Goal: Task Accomplishment & Management: Use online tool/utility

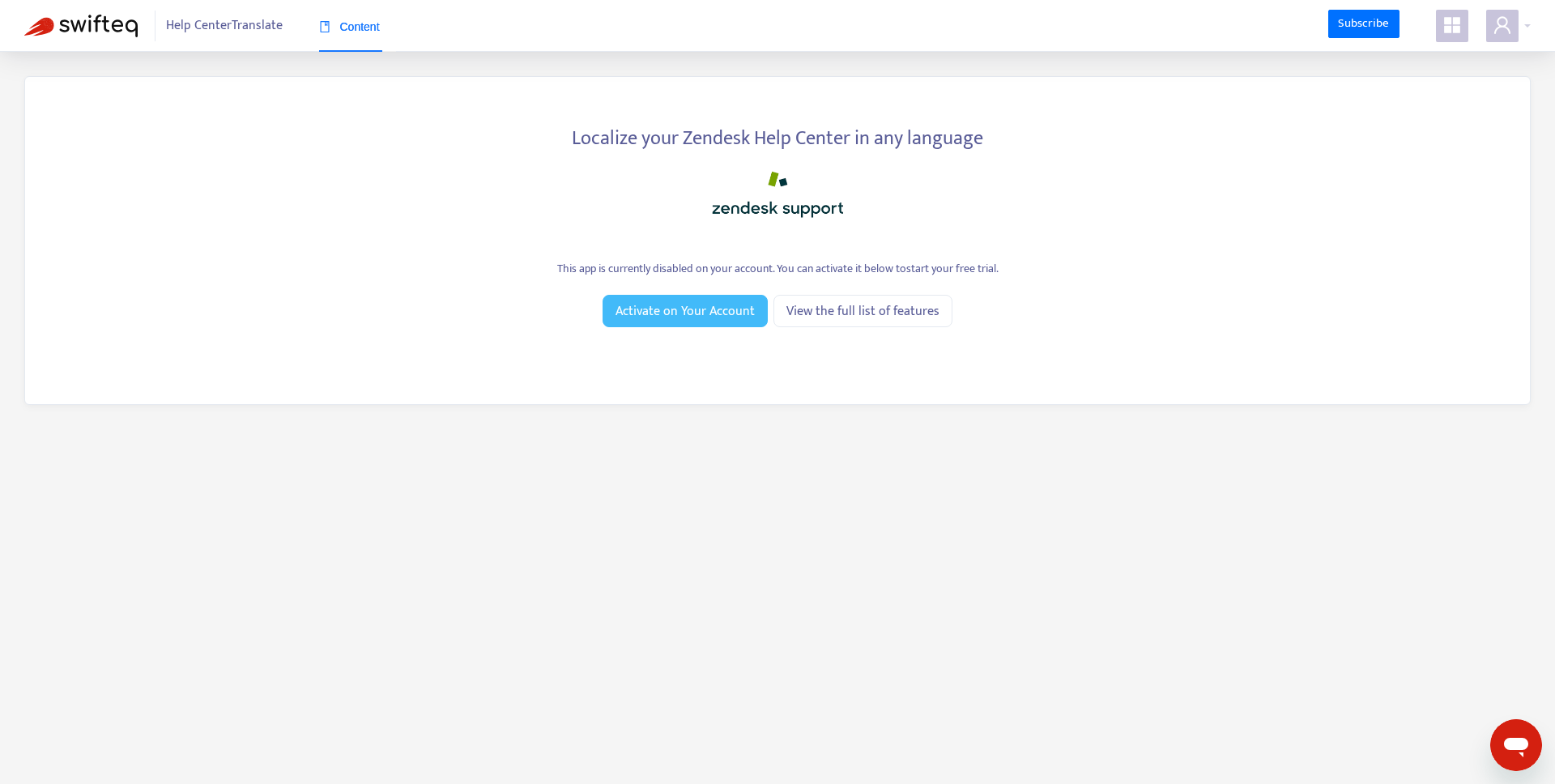
click at [713, 316] on span "Activate on Your Account" at bounding box center [685, 312] width 140 height 20
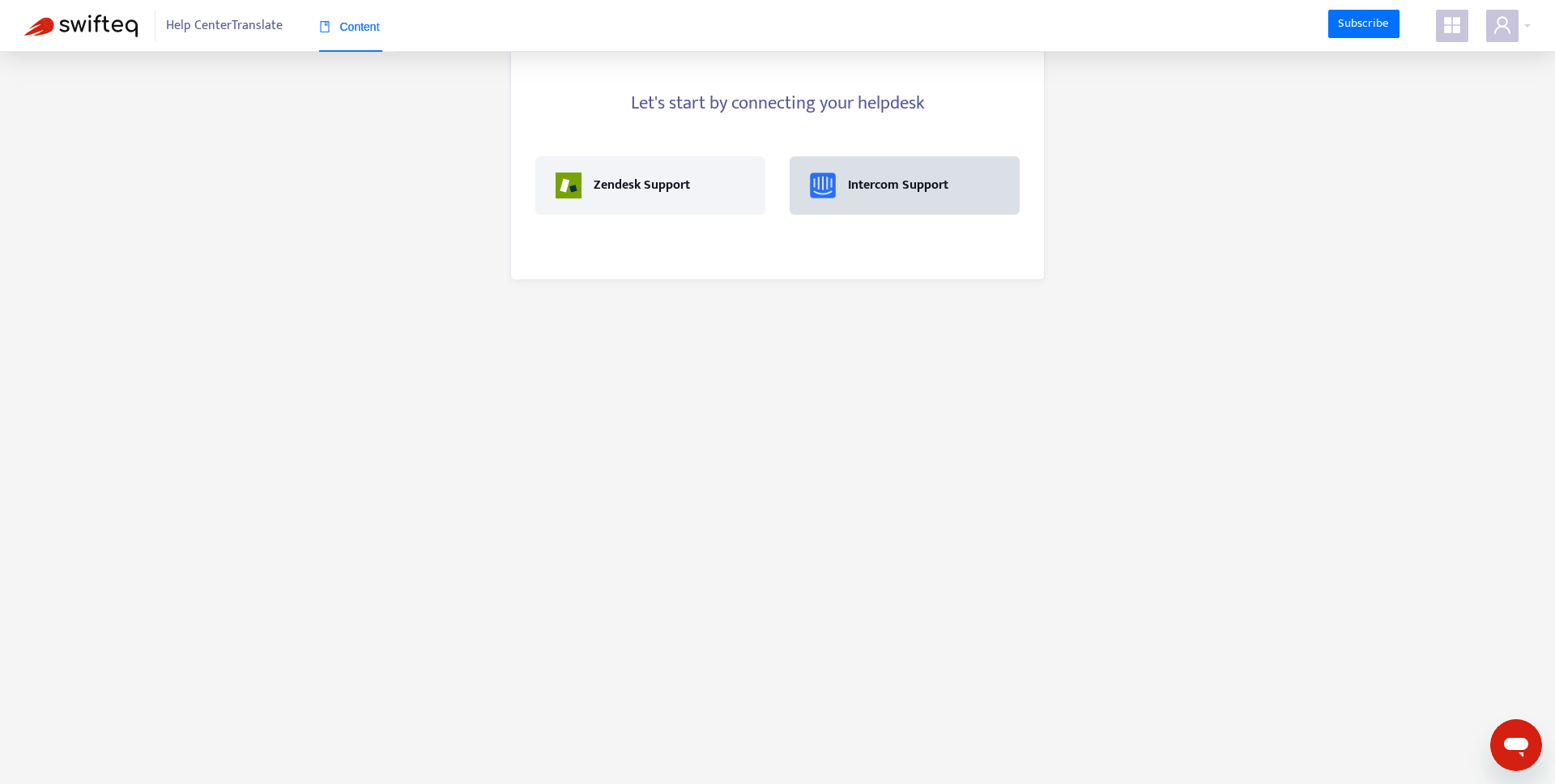
click at [948, 185] on div "Intercom Support" at bounding box center [905, 185] width 190 height 26
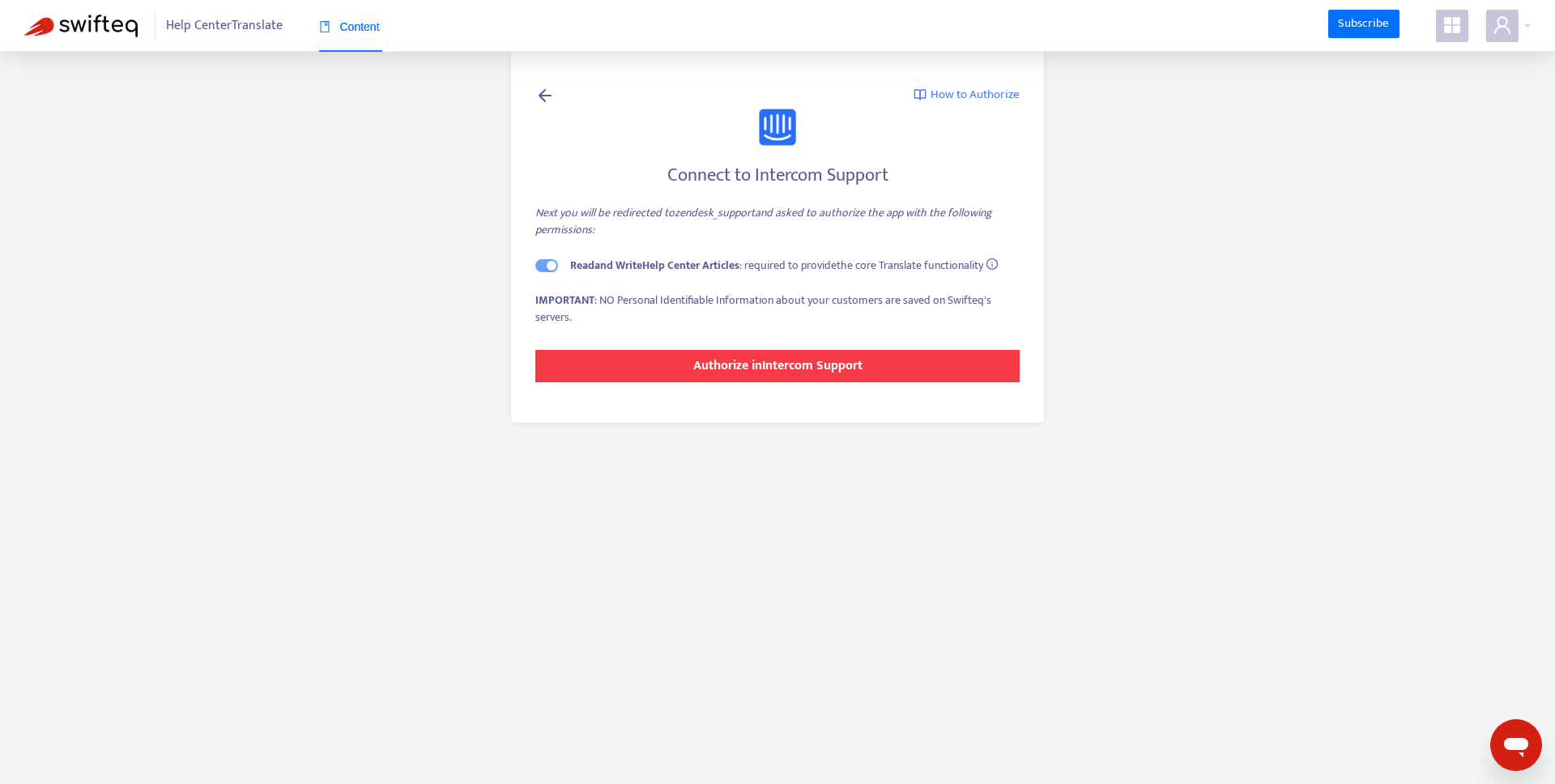
click at [779, 365] on strong "Authorize in Intercom Support" at bounding box center [778, 365] width 169 height 22
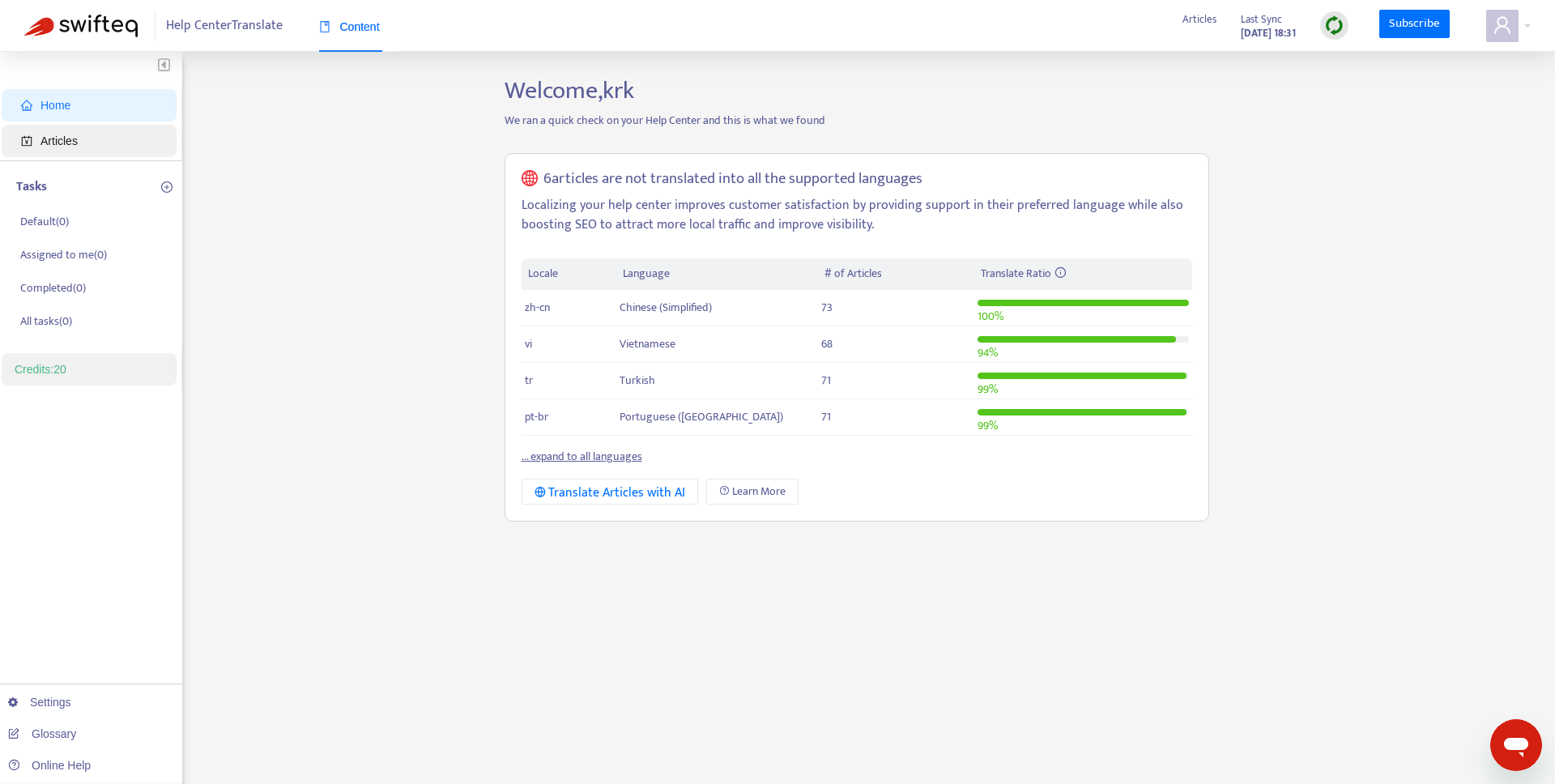
click at [85, 140] on span "Articles" at bounding box center [92, 140] width 142 height 33
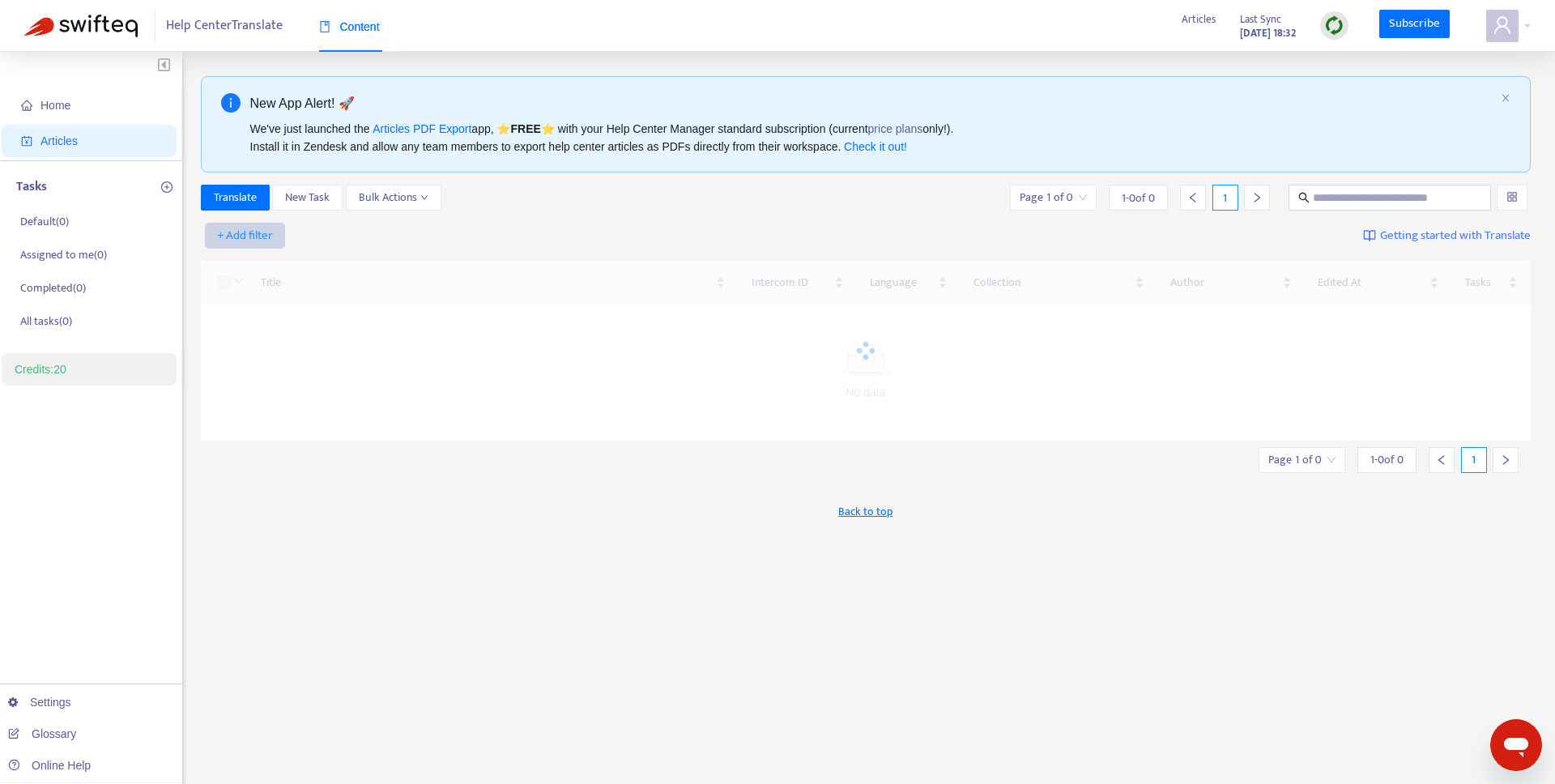
click at [255, 234] on span "+ Add filter" at bounding box center [245, 235] width 56 height 20
click at [267, 270] on span "Language" at bounding box center [268, 268] width 101 height 18
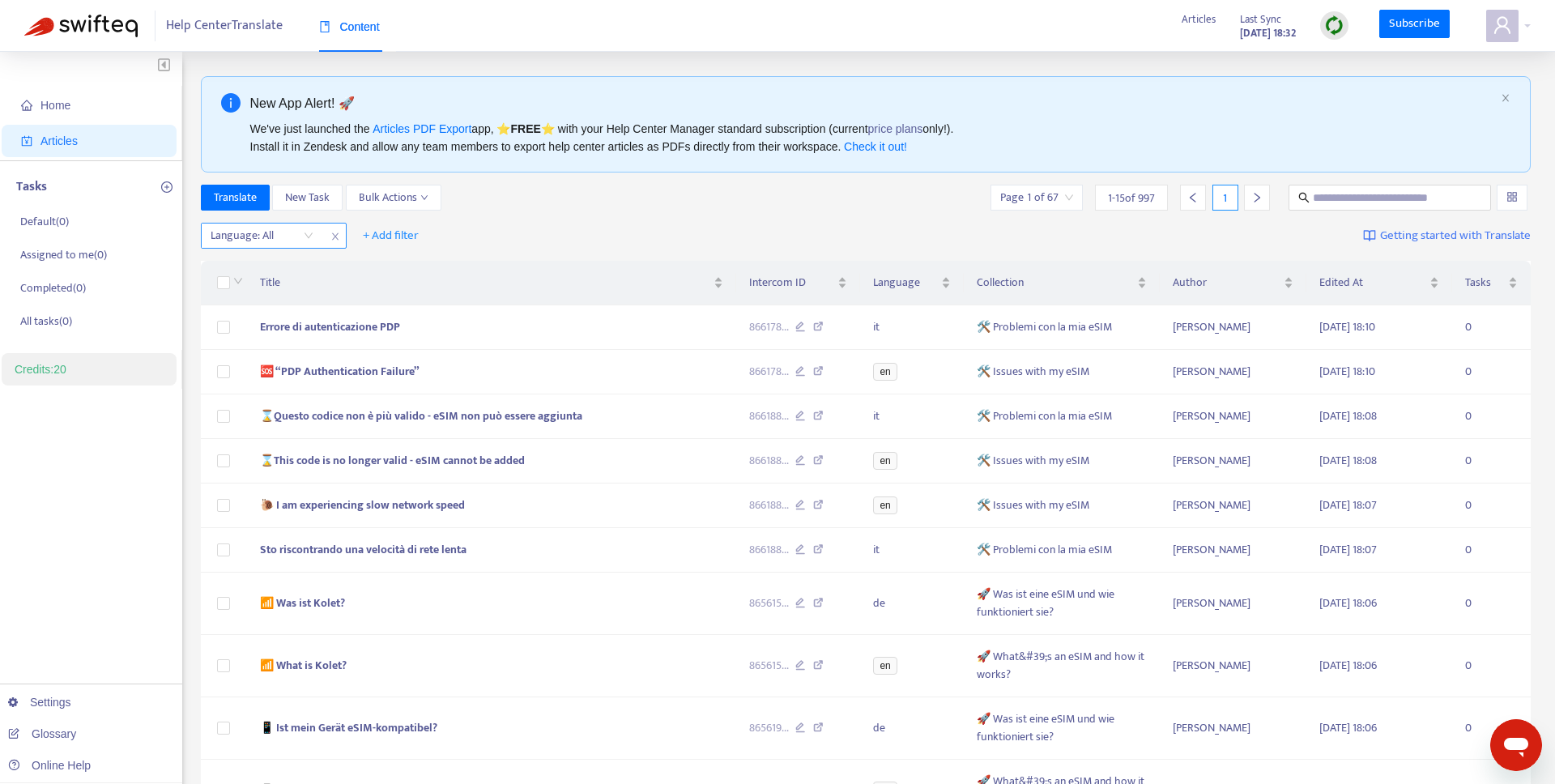
click at [270, 246] on div "Language: All" at bounding box center [262, 235] width 121 height 24
type input "**"
click at [284, 272] on div "en" at bounding box center [355, 267] width 282 height 18
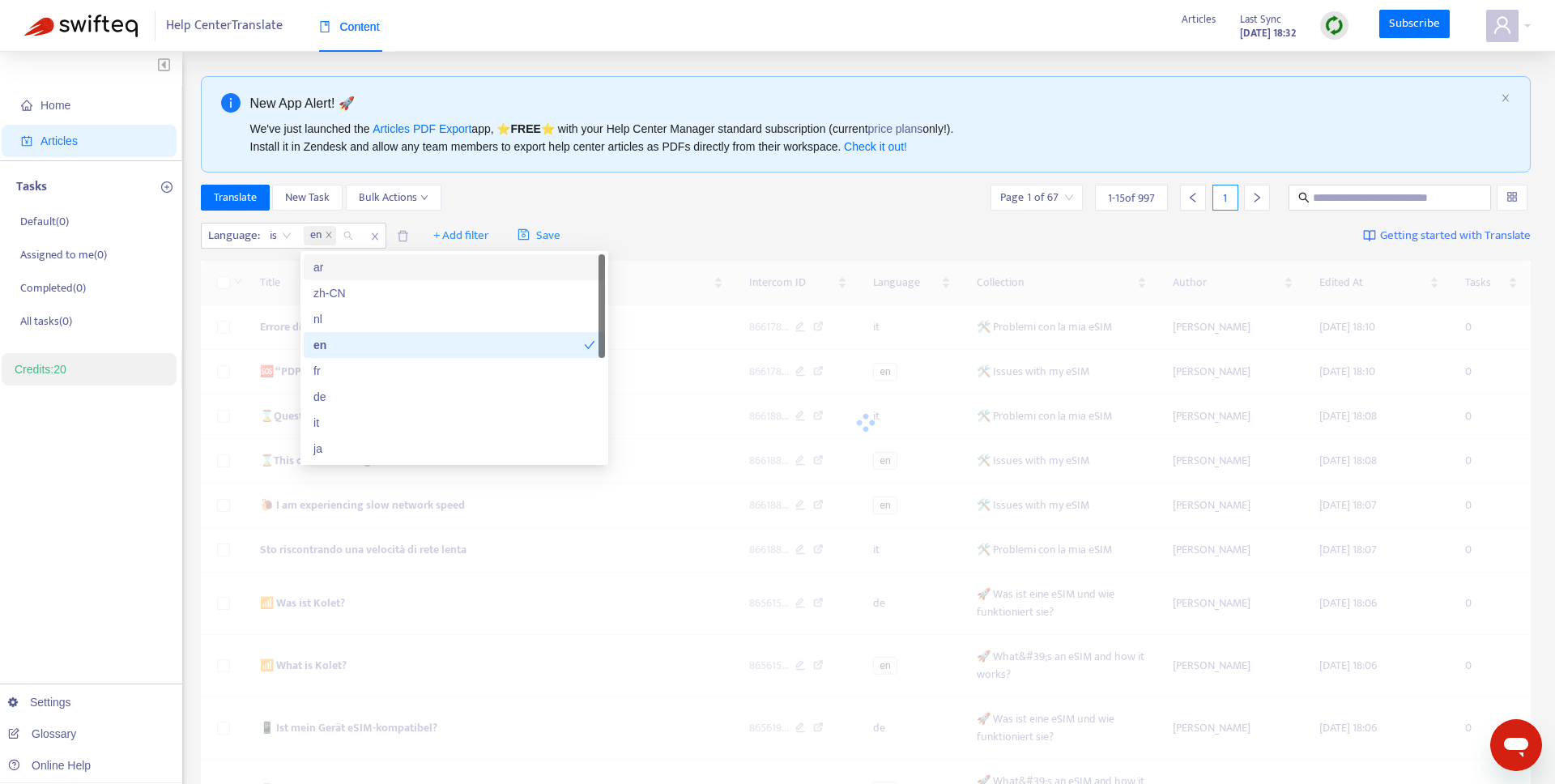
click at [528, 213] on div "Translate New Task Bulk Actions Page 1 of 67 1 - 15 of 997 1" at bounding box center [866, 200] width 1331 height 33
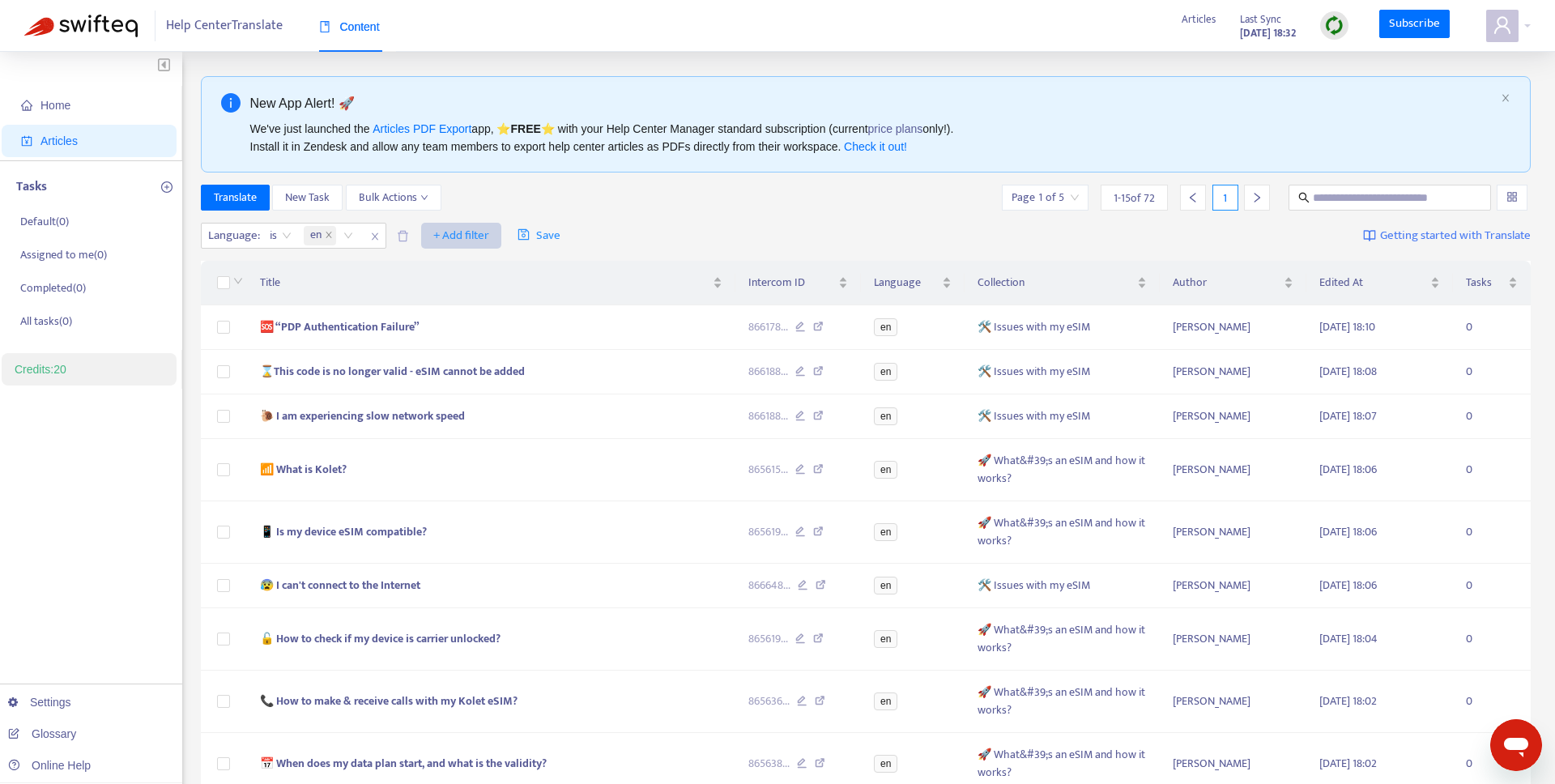
click at [472, 226] on span "+ Add filter" at bounding box center [462, 235] width 56 height 20
click at [472, 340] on span "Collection" at bounding box center [485, 345] width 101 height 18
click at [455, 239] on div at bounding box center [443, 235] width 98 height 20
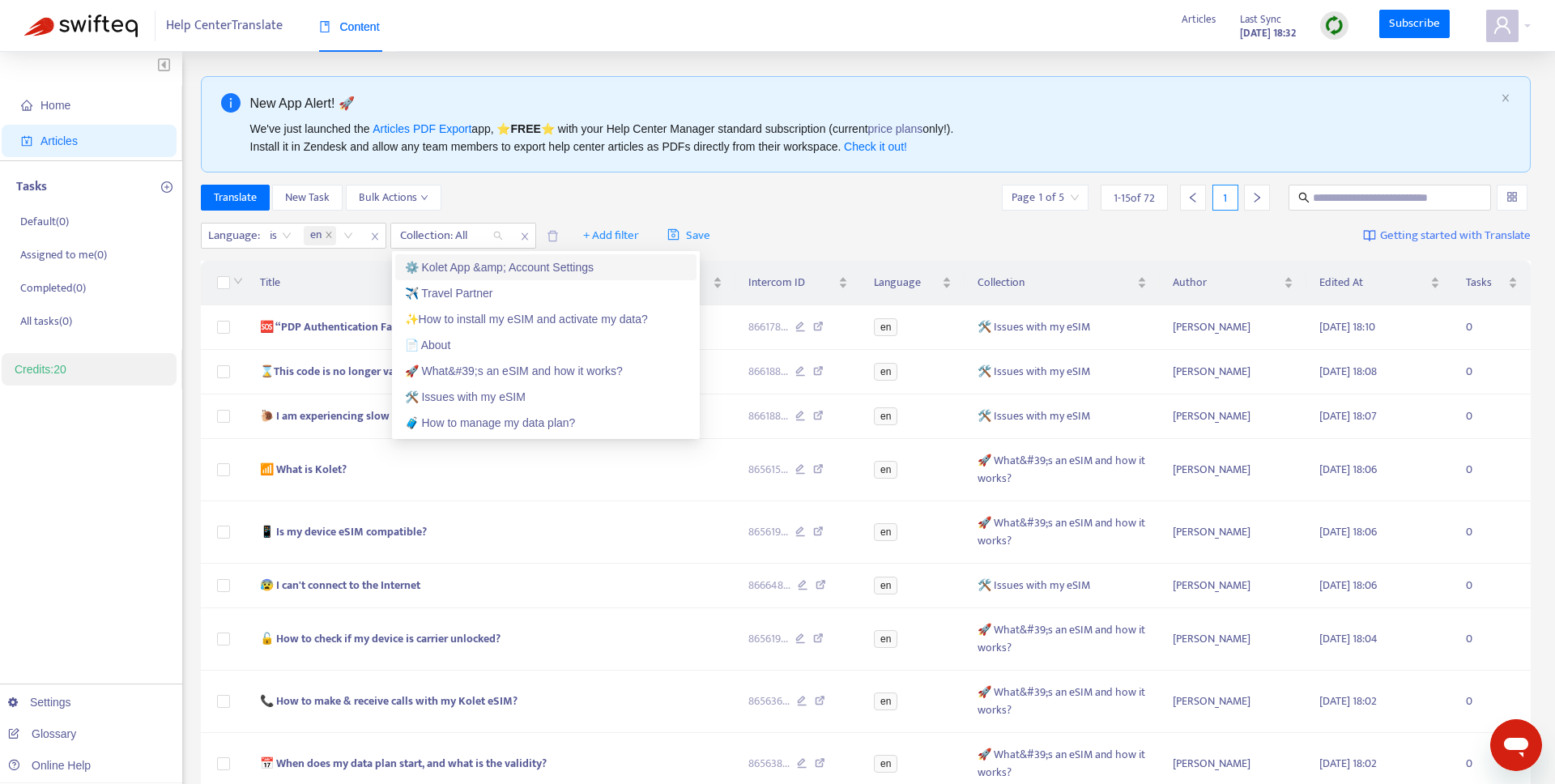
click at [524, 267] on div "⚙️ Kolet App &amp; Account Settings" at bounding box center [545, 267] width 282 height 18
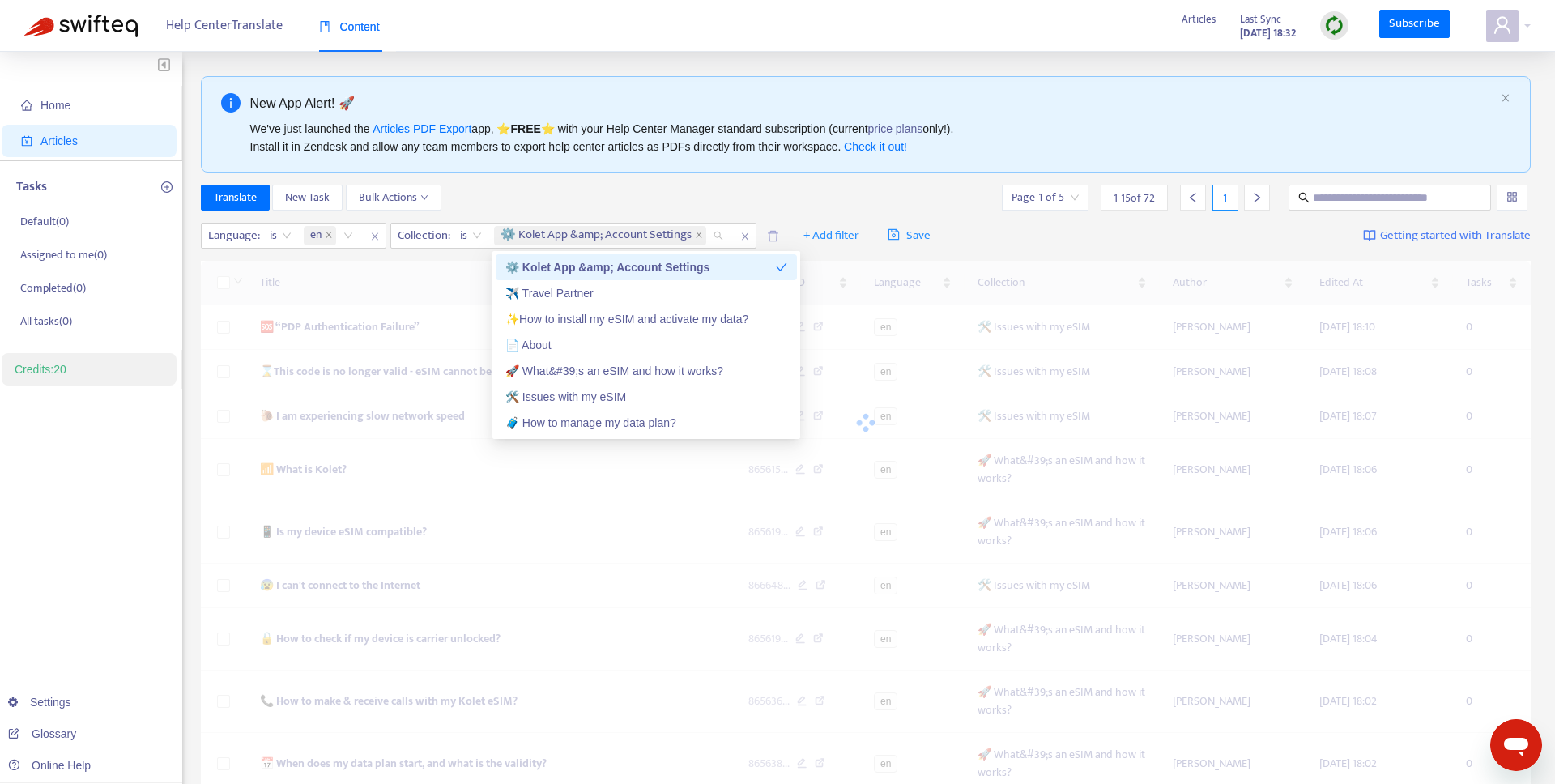
click at [528, 198] on div "Translate New Task Bulk Actions Page 1 of 5 1 - 15 of 72 1" at bounding box center [866, 197] width 1331 height 26
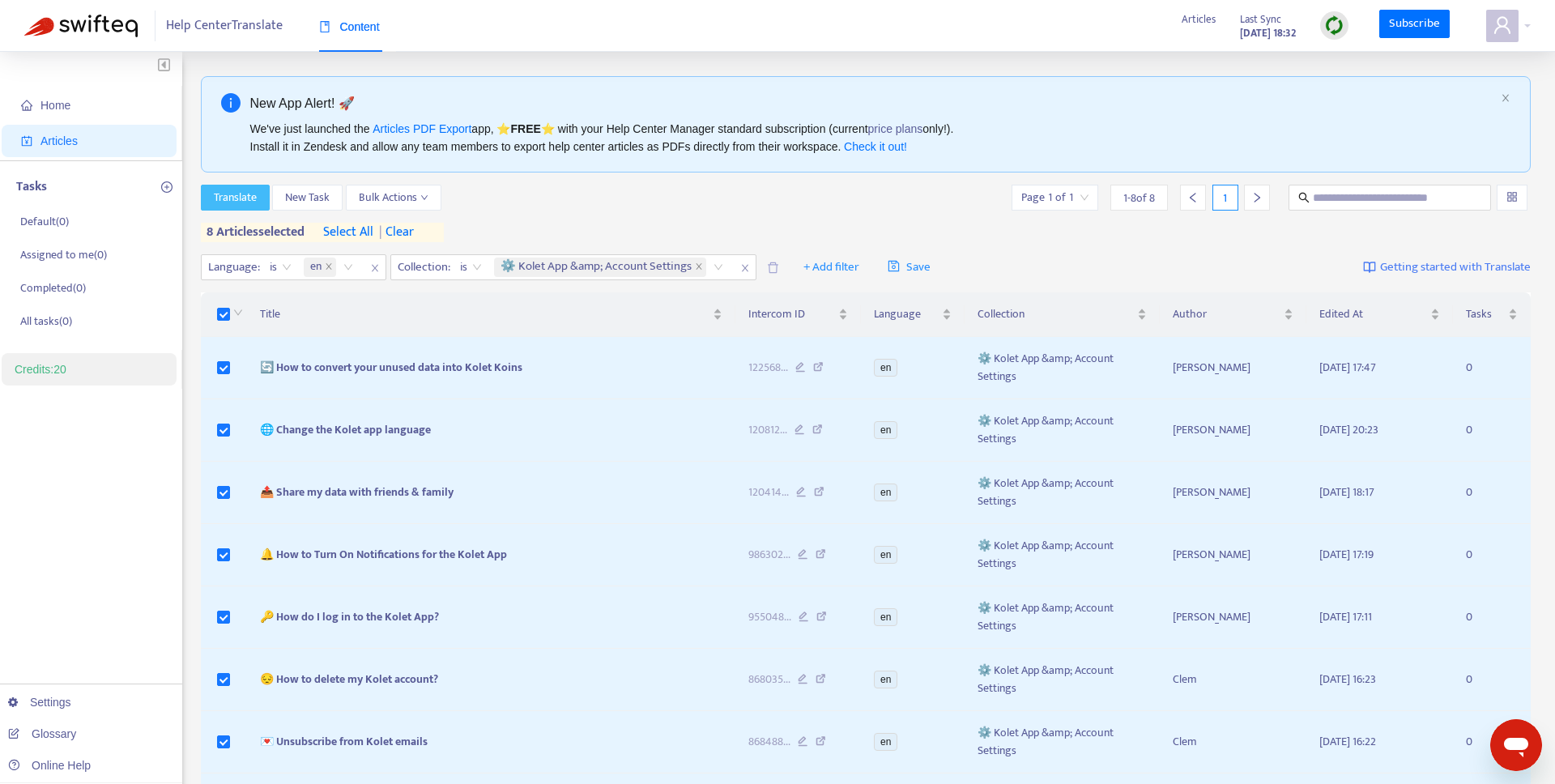
click at [253, 198] on span "Translate" at bounding box center [235, 197] width 43 height 18
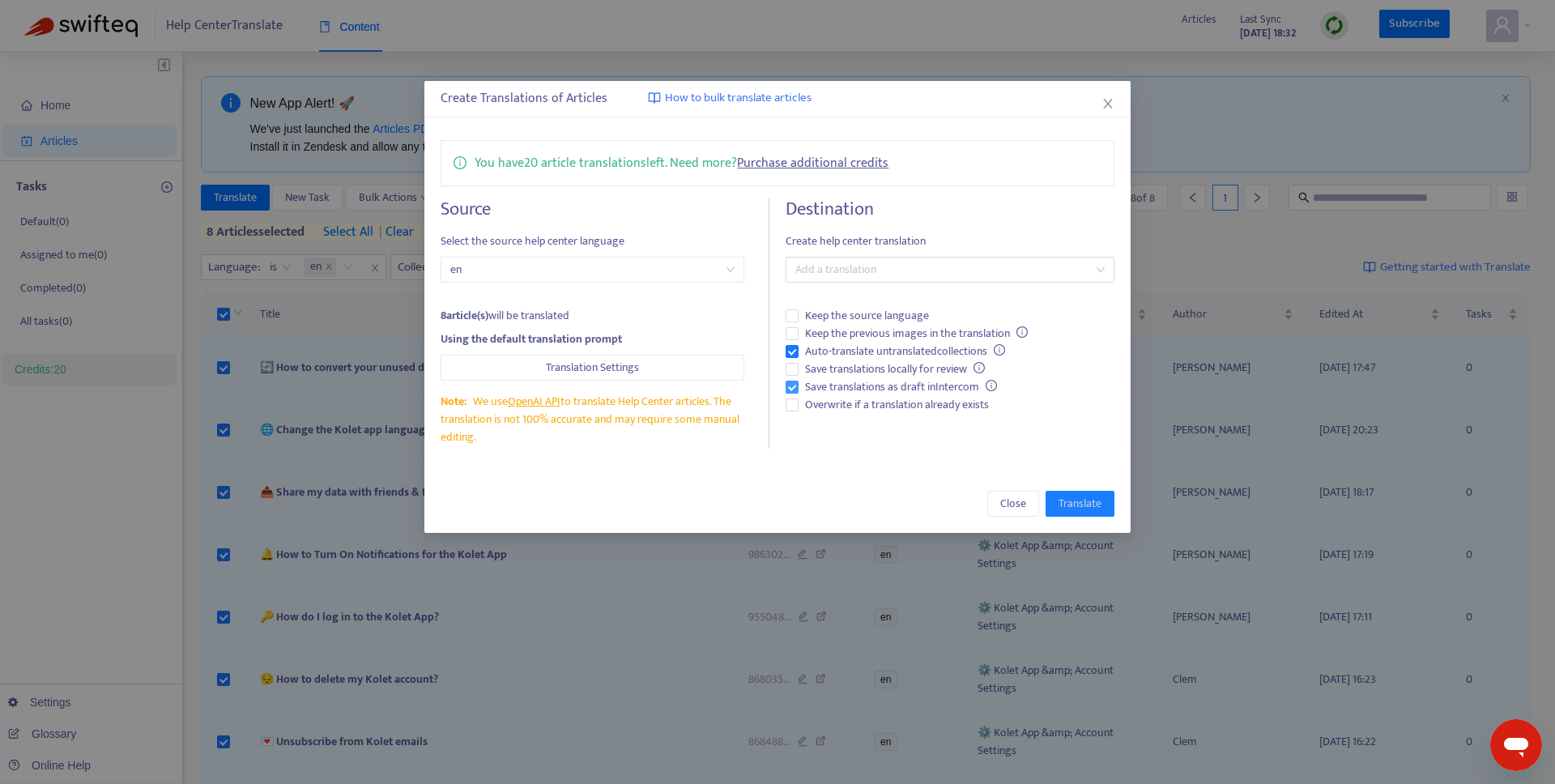
click at [845, 385] on span "Save translations as draft in Intercom" at bounding box center [901, 386] width 205 height 18
click at [843, 405] on span "Overwrite if a translation already exists" at bounding box center [897, 405] width 197 height 18
click at [817, 352] on span "Auto-translate untranslated collections" at bounding box center [905, 351] width 213 height 18
click at [832, 274] on div at bounding box center [942, 269] width 303 height 20
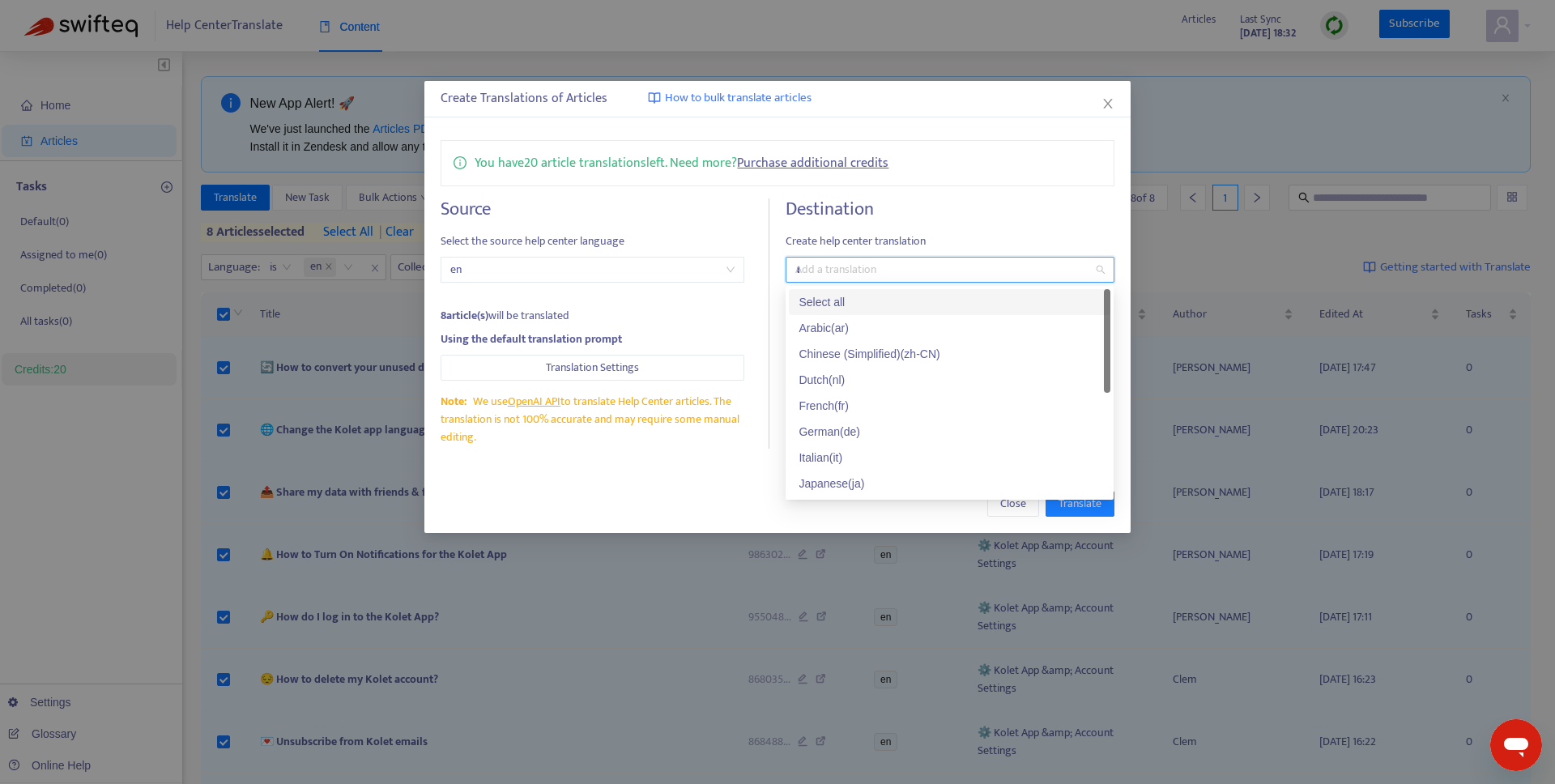
type input "**"
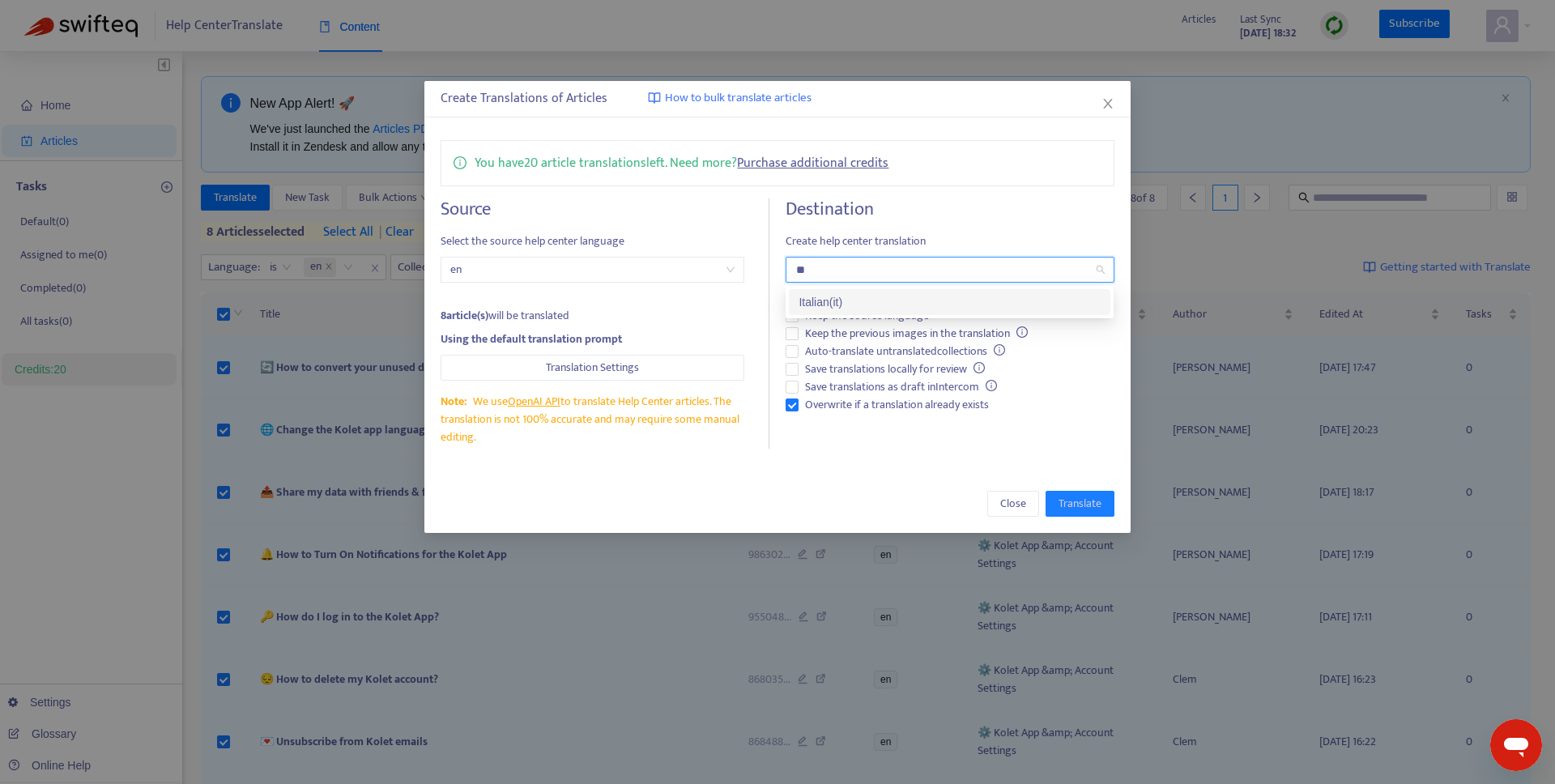
click at [847, 301] on div "Italian ( it )" at bounding box center [949, 301] width 302 height 18
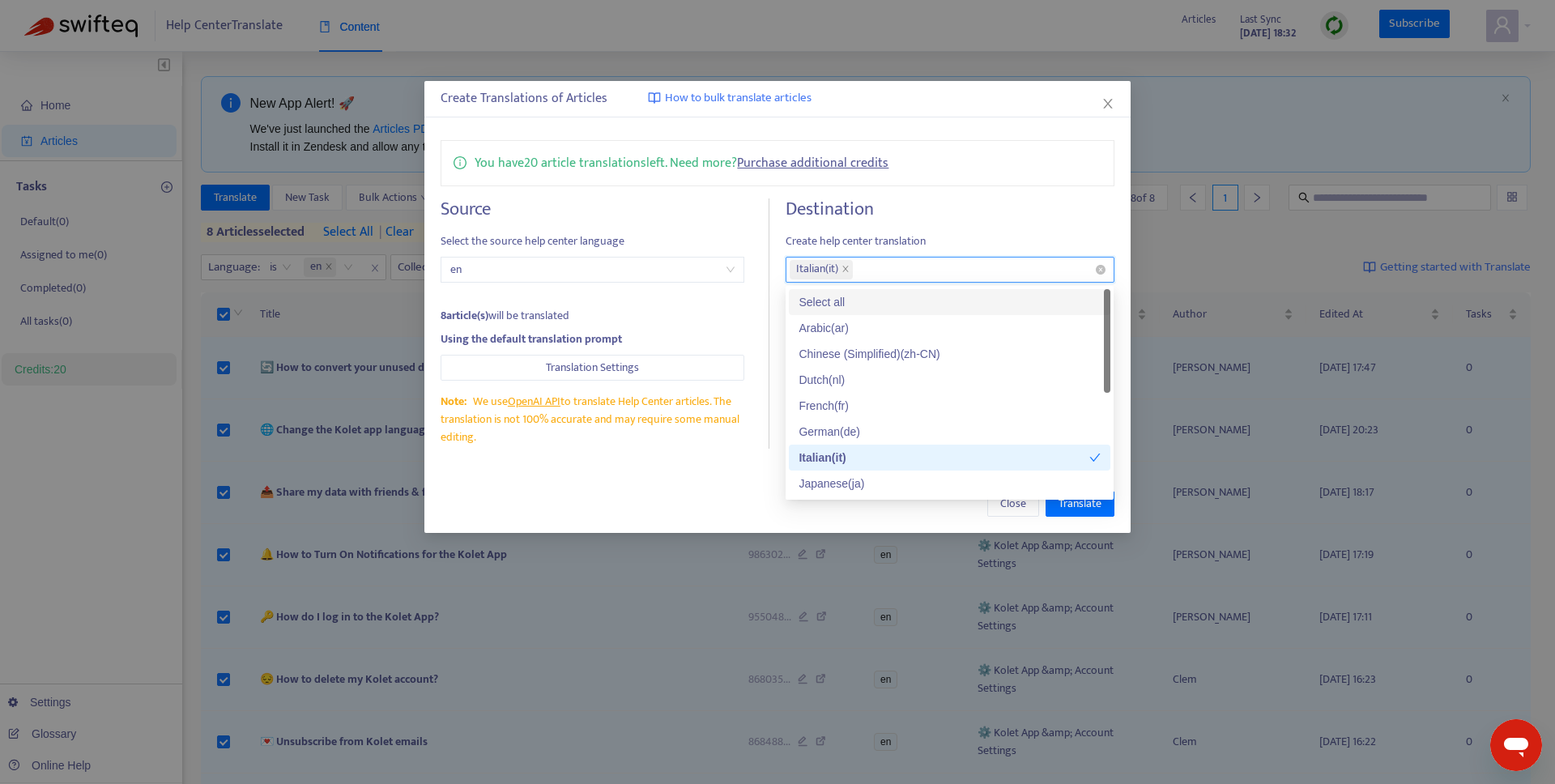
click at [891, 270] on div "Italian ( it )" at bounding box center [942, 270] width 303 height 22
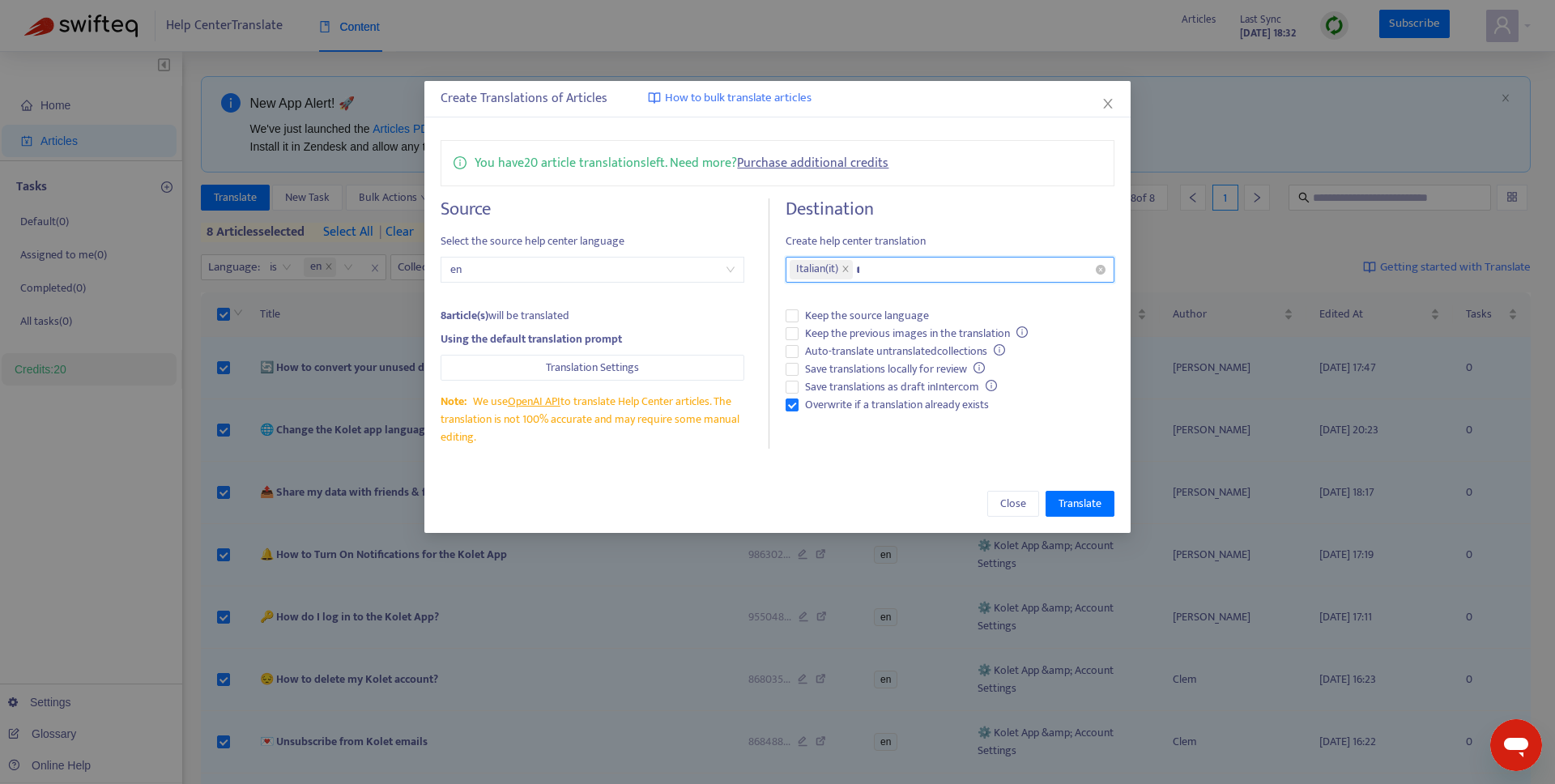
type input "**"
click at [878, 299] on div "German ( de )" at bounding box center [949, 301] width 302 height 18
click at [628, 371] on span "Translation Settings" at bounding box center [593, 367] width 93 height 18
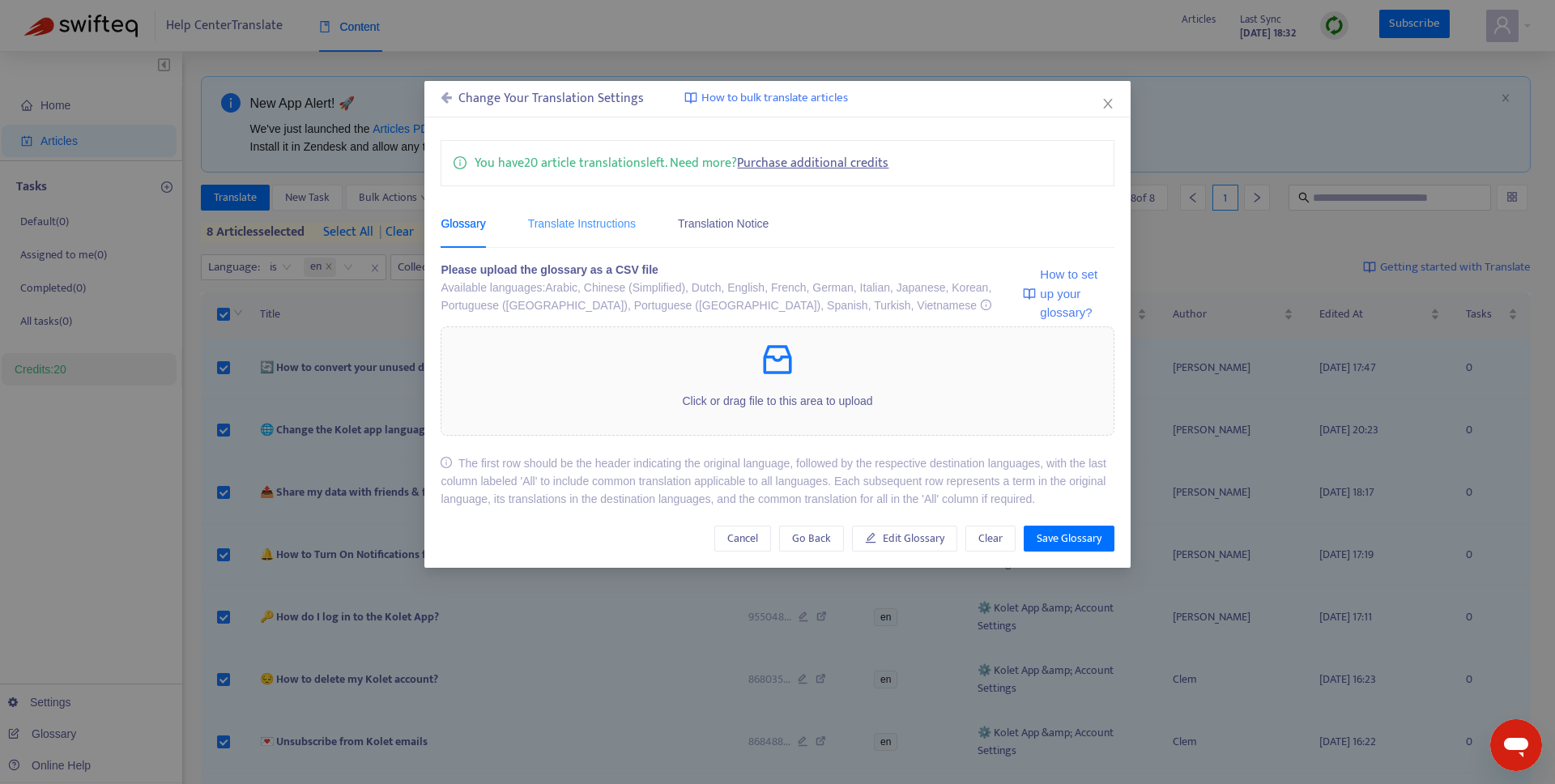
click at [611, 209] on div "Translate Instructions" at bounding box center [582, 222] width 108 height 49
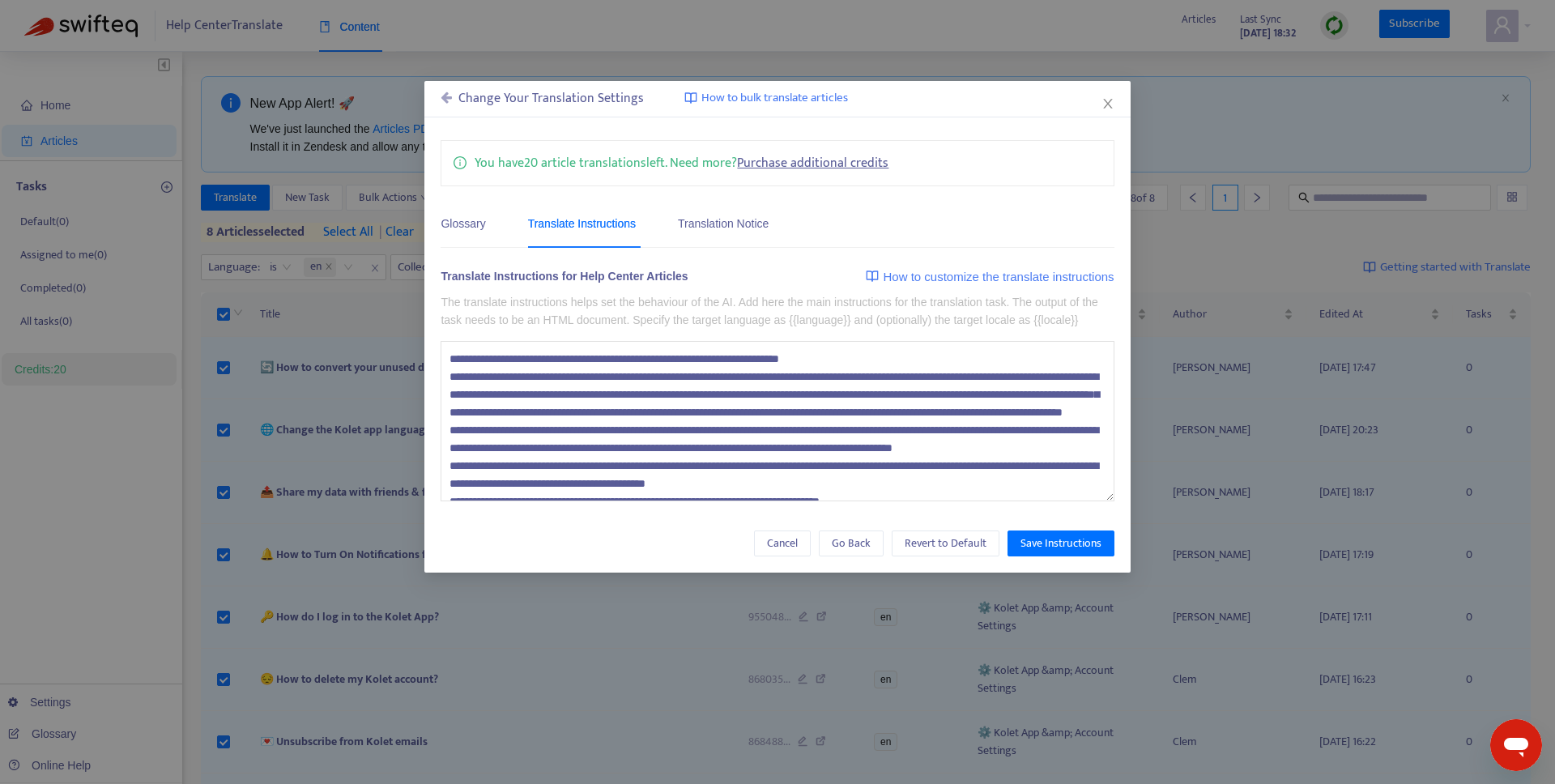
click at [568, 436] on textarea at bounding box center [776, 420] width 673 height 160
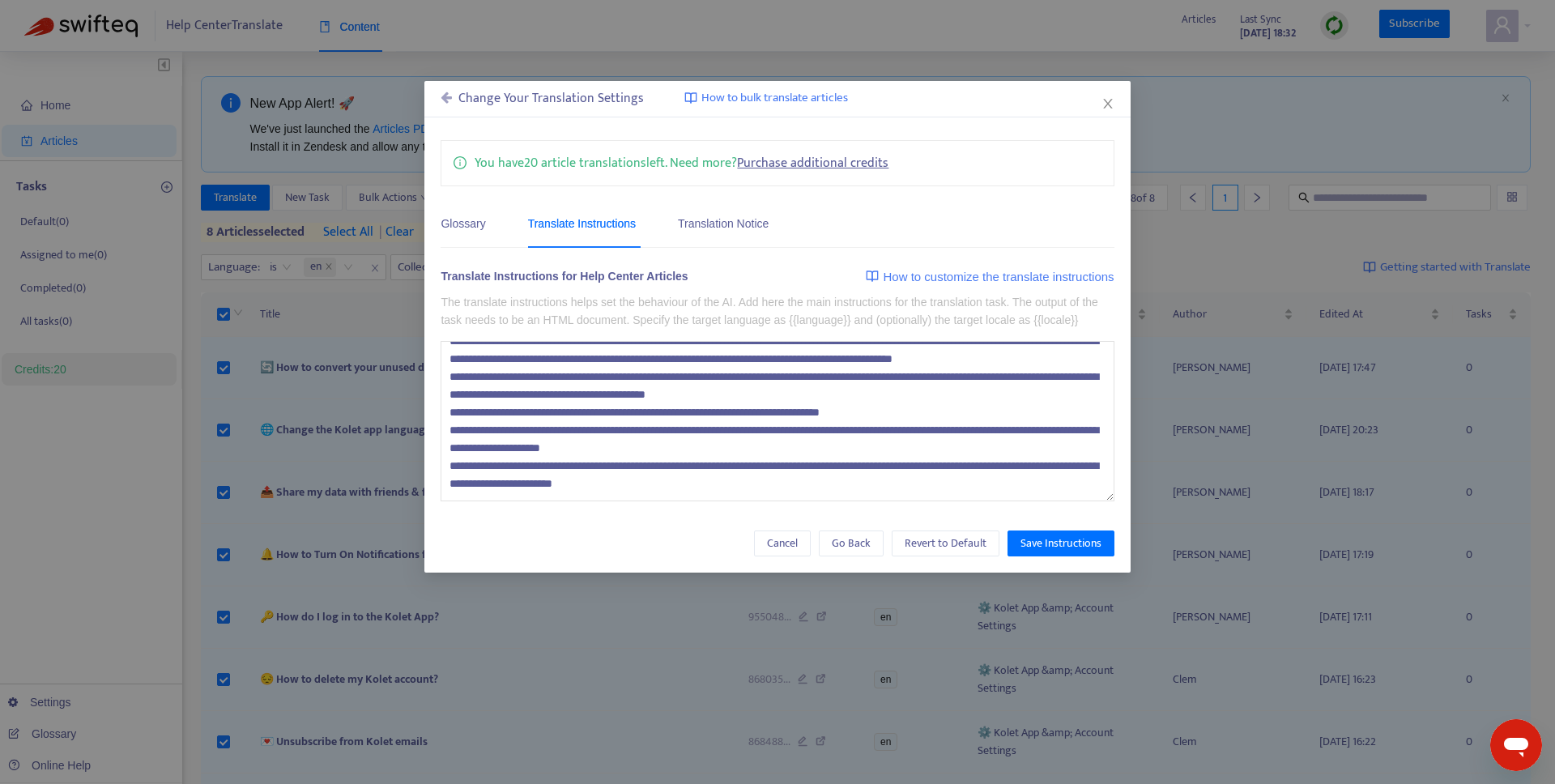
click at [807, 501] on textarea at bounding box center [776, 420] width 673 height 160
paste textarea "**********"
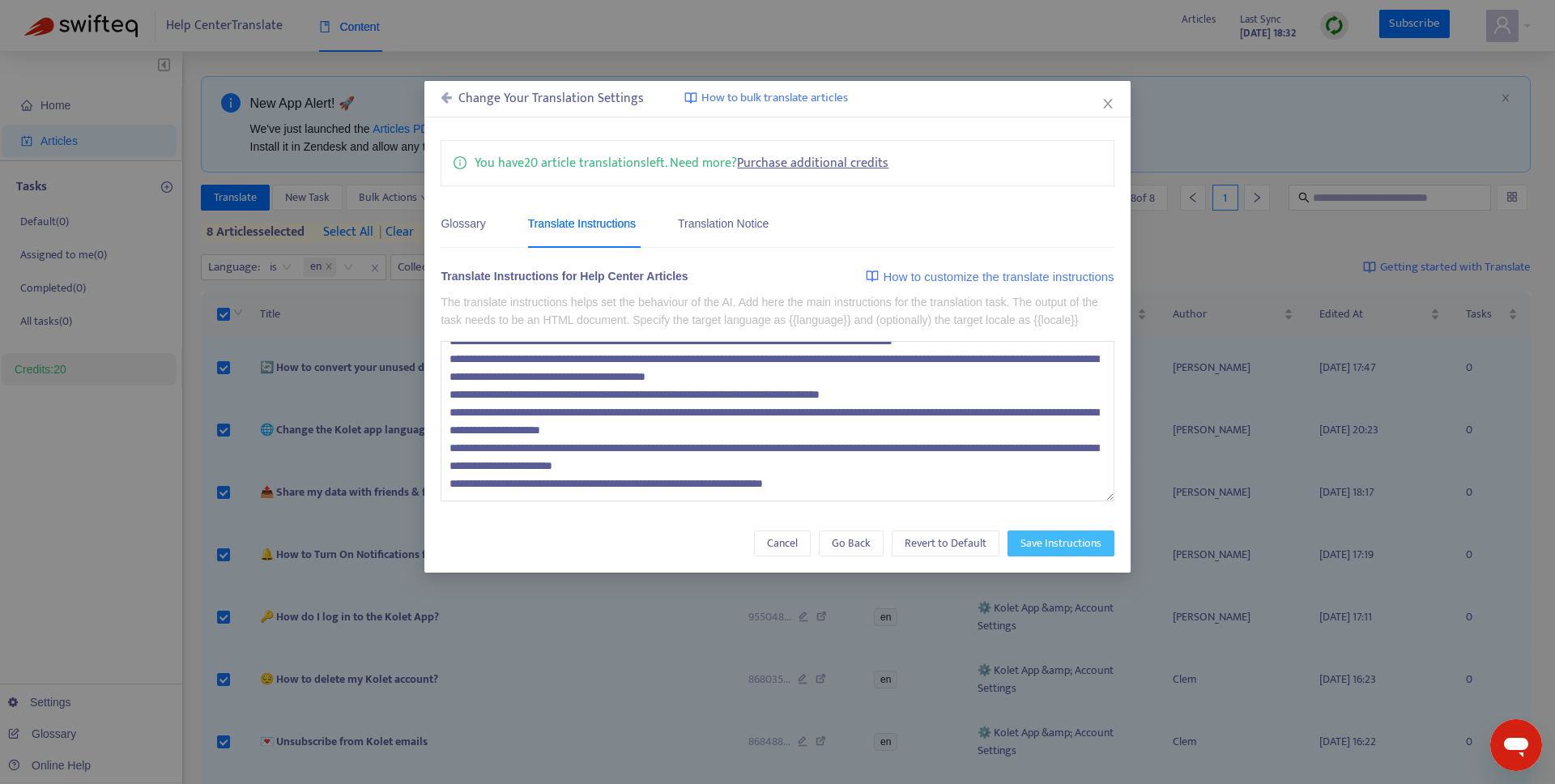
type textarea "**********"
click at [1040, 552] on span "Save Instructions" at bounding box center [1061, 542] width 81 height 18
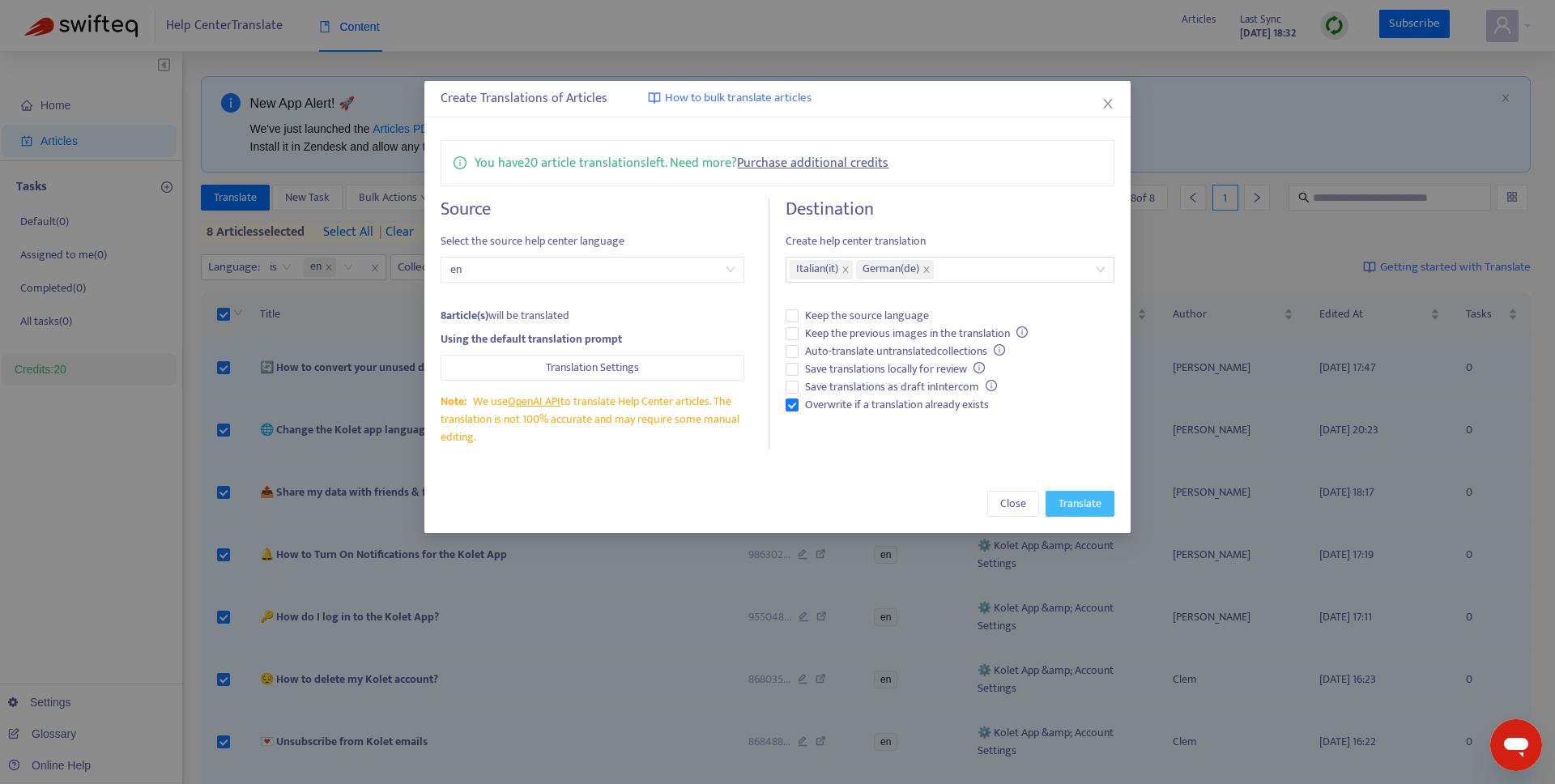
click at [1091, 504] on span "Translate" at bounding box center [1080, 503] width 43 height 18
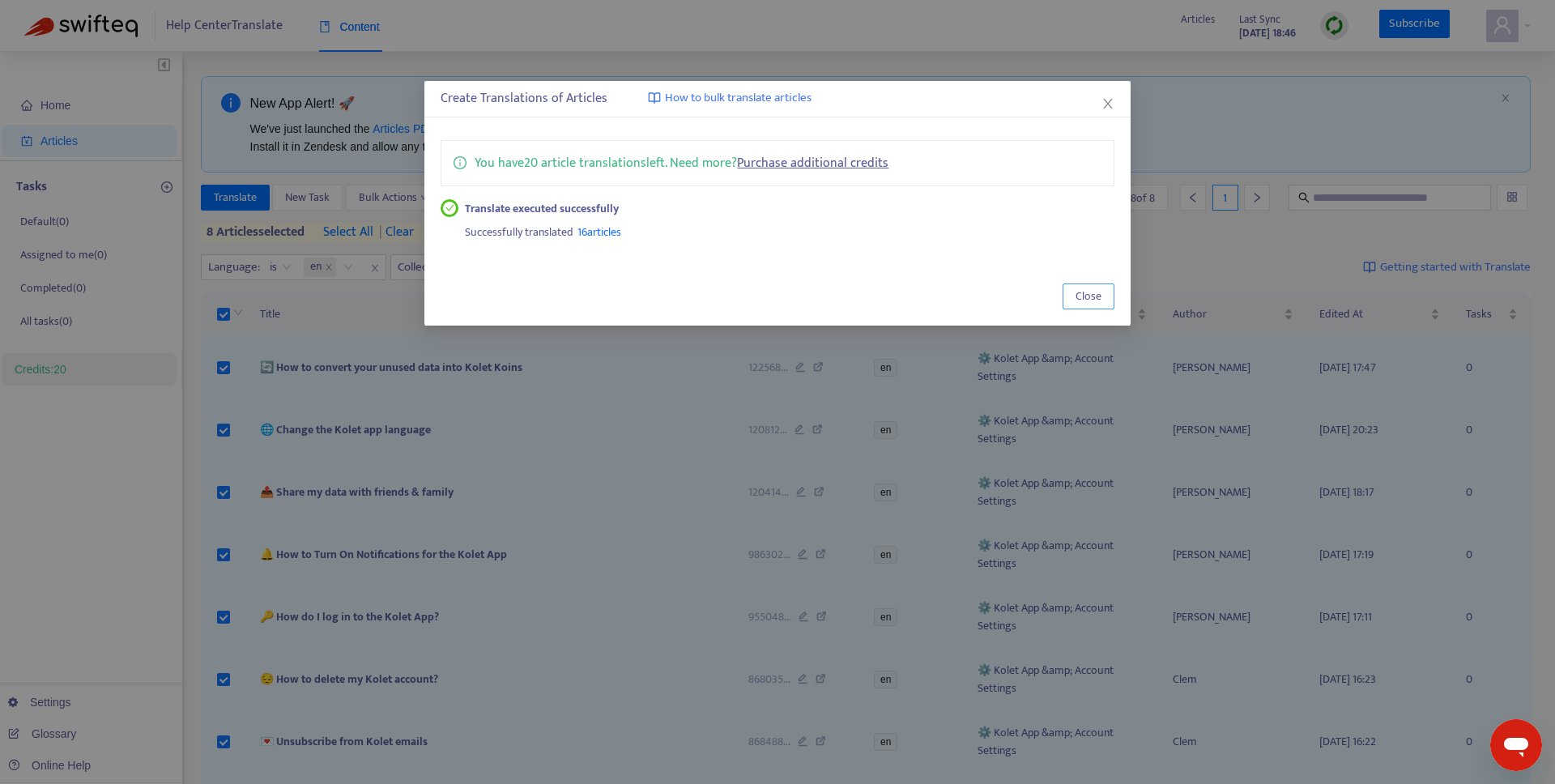
click at [1113, 294] on button "Close" at bounding box center [1089, 297] width 52 height 26
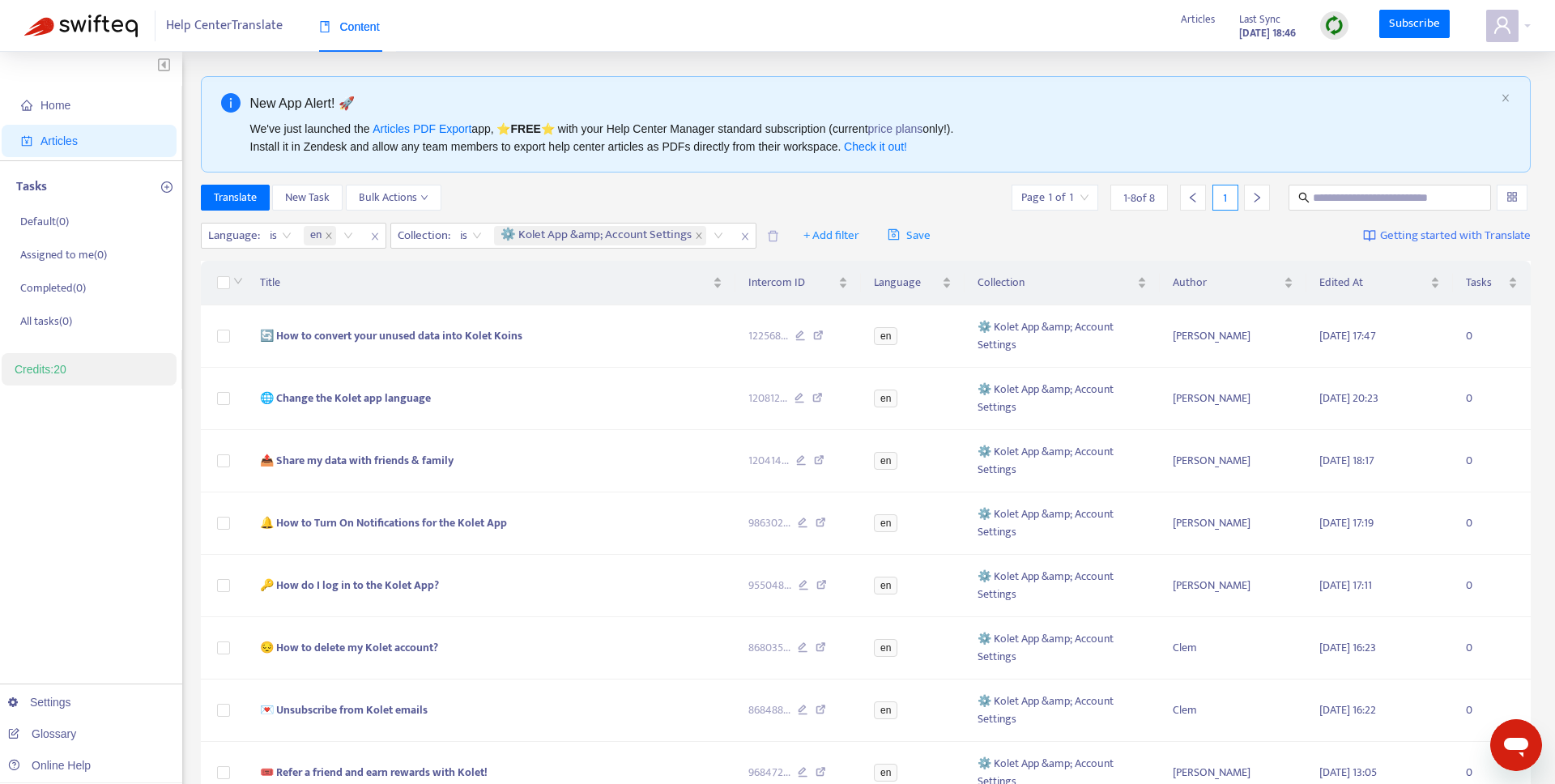
click at [221, 291] on th at bounding box center [224, 283] width 47 height 45
click at [517, 240] on span "⚙️ Kolet App &amp; Account Settings" at bounding box center [596, 235] width 191 height 20
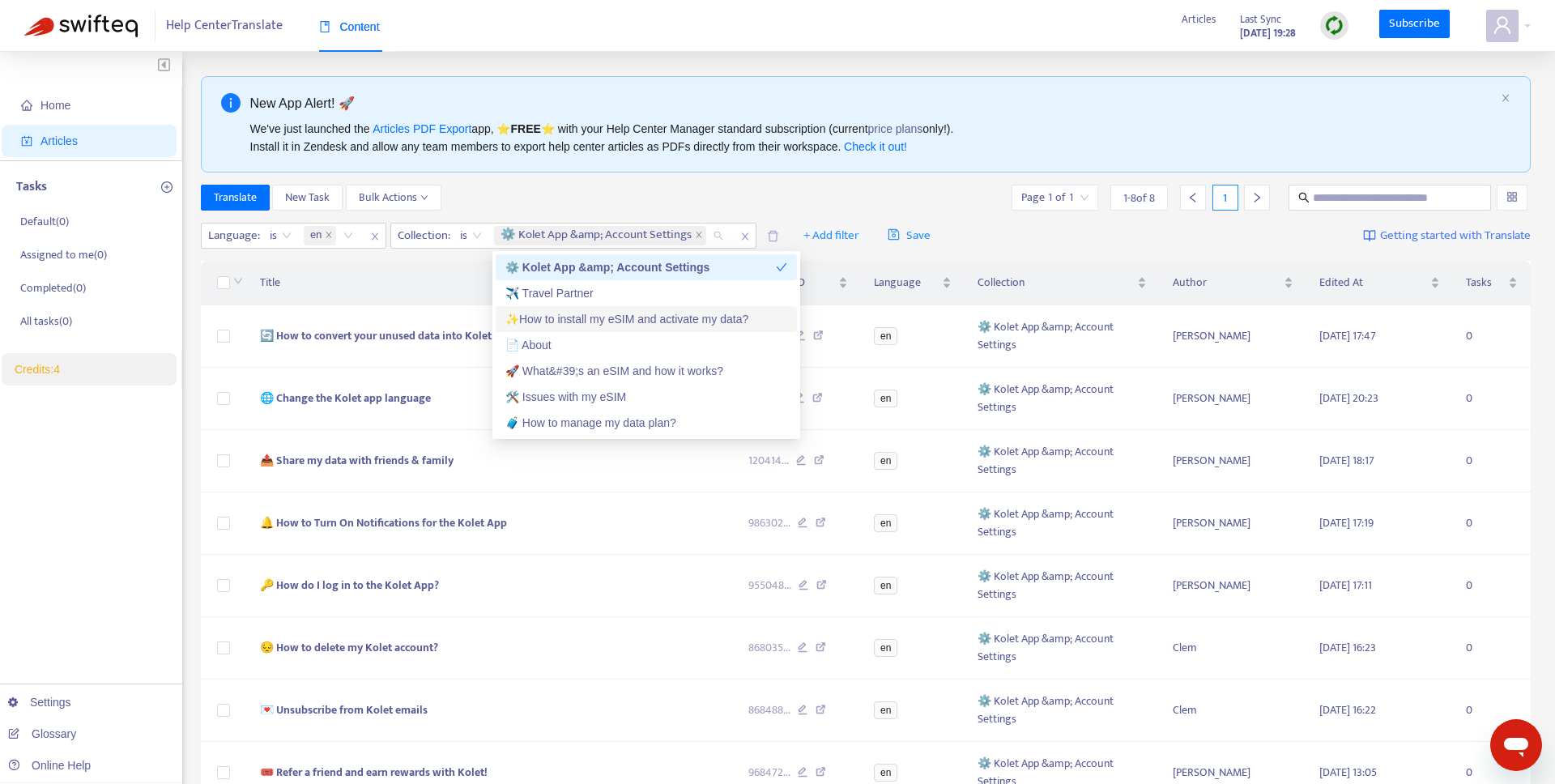
click at [530, 320] on div "✨How to install my eSIM and activate my data?" at bounding box center [646, 318] width 282 height 18
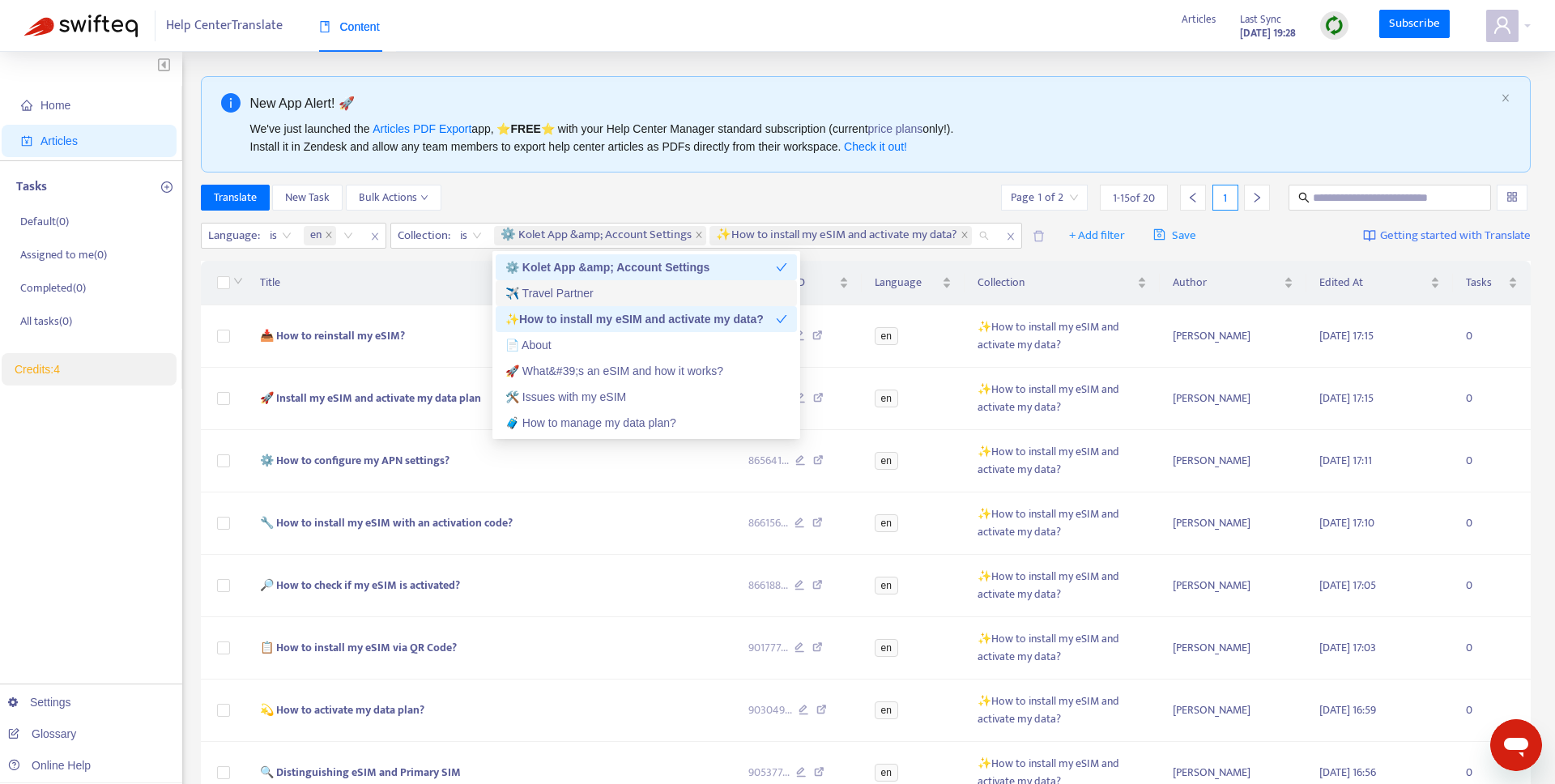
click at [532, 281] on div "✈️ Travel Partner" at bounding box center [647, 293] width 302 height 26
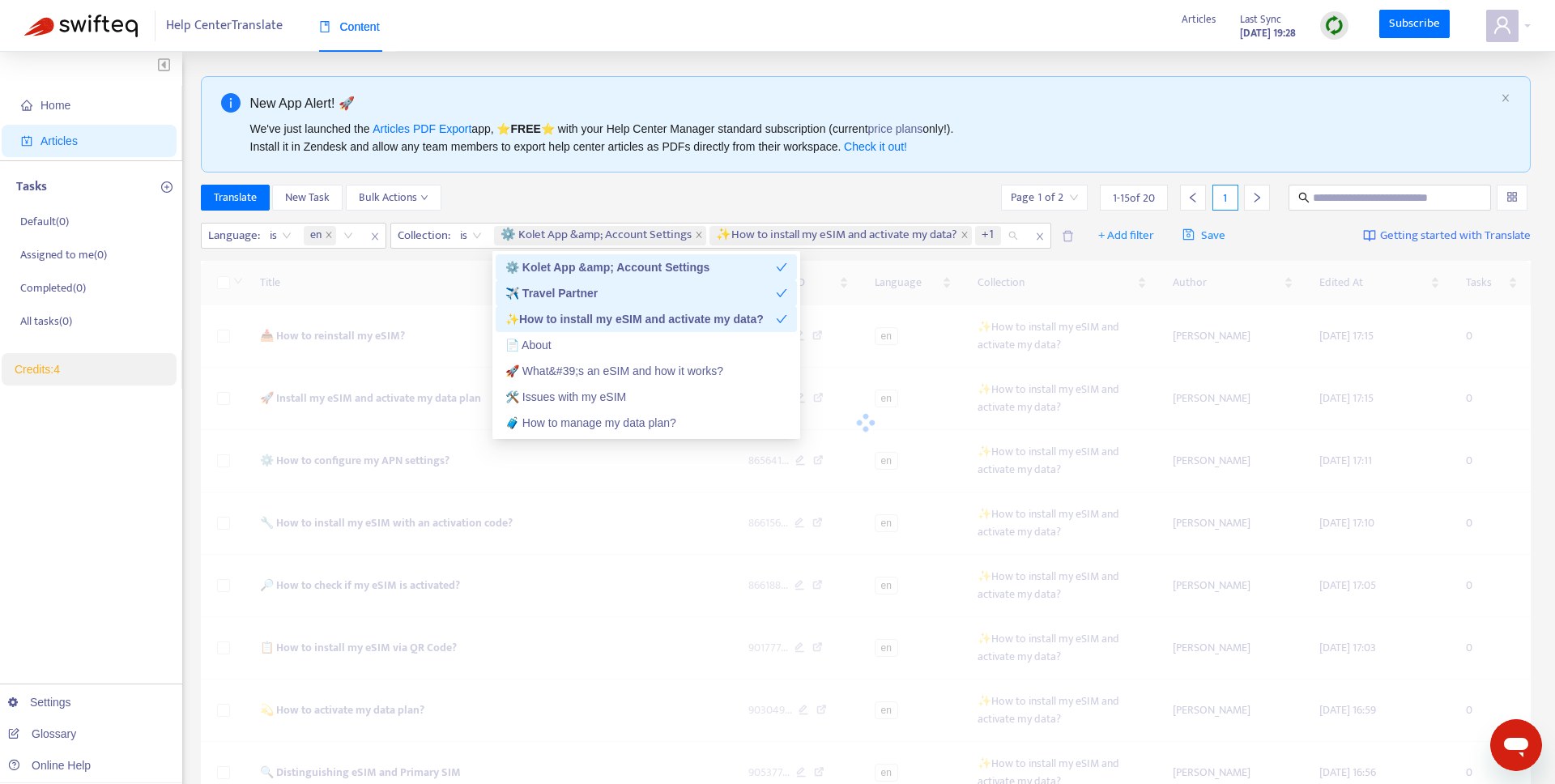
click at [532, 267] on div "⚙️ Kolet App &amp; Account Settings" at bounding box center [640, 267] width 271 height 18
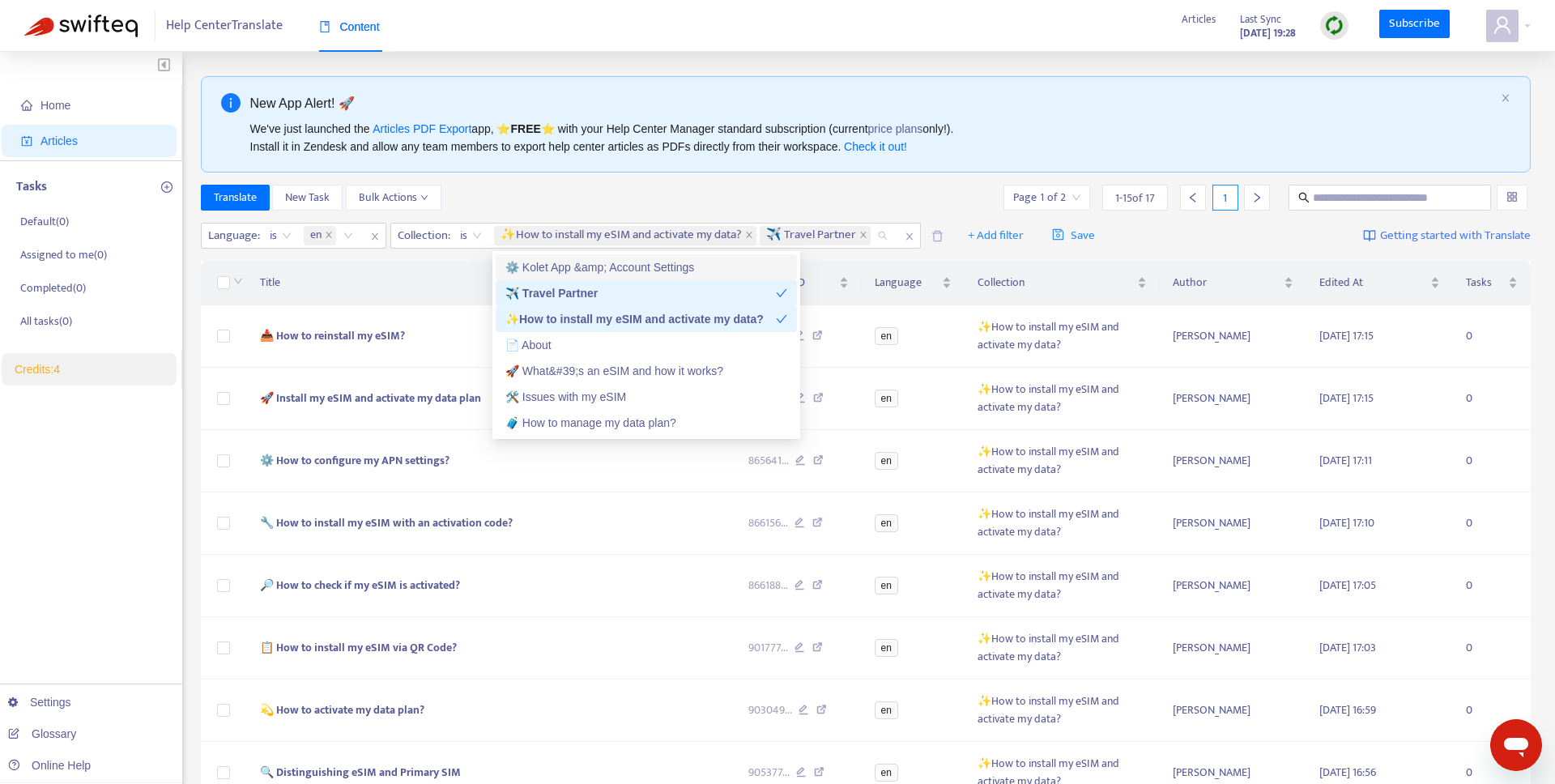
click at [534, 290] on div "✈️ Travel Partner" at bounding box center [640, 293] width 271 height 18
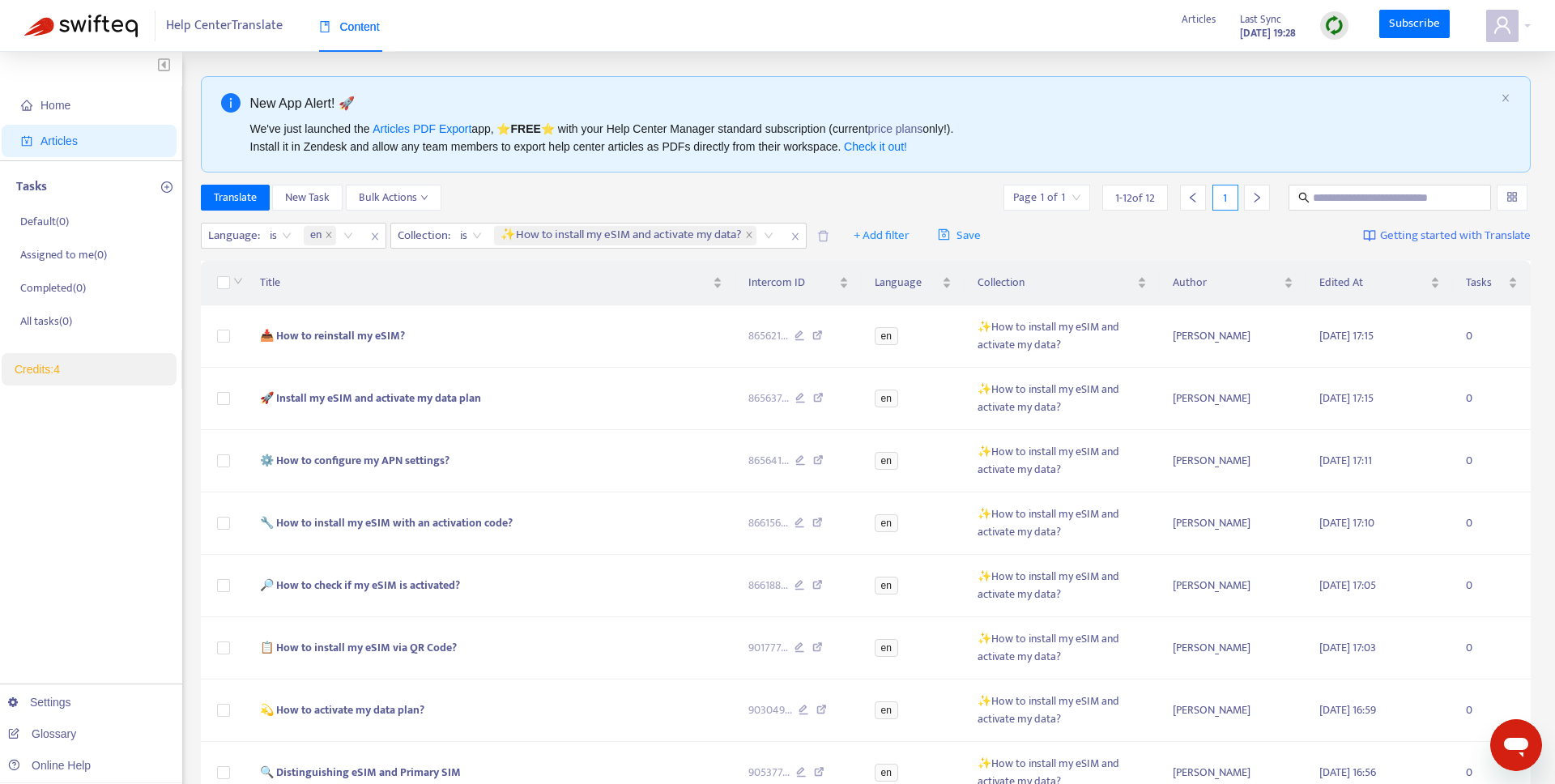
click at [530, 192] on div "Translate New Task Bulk Actions Page 1 of 1 1 - 12 of 12 1" at bounding box center [866, 197] width 1331 height 26
click at [717, 291] on div "Title" at bounding box center [490, 282] width 462 height 18
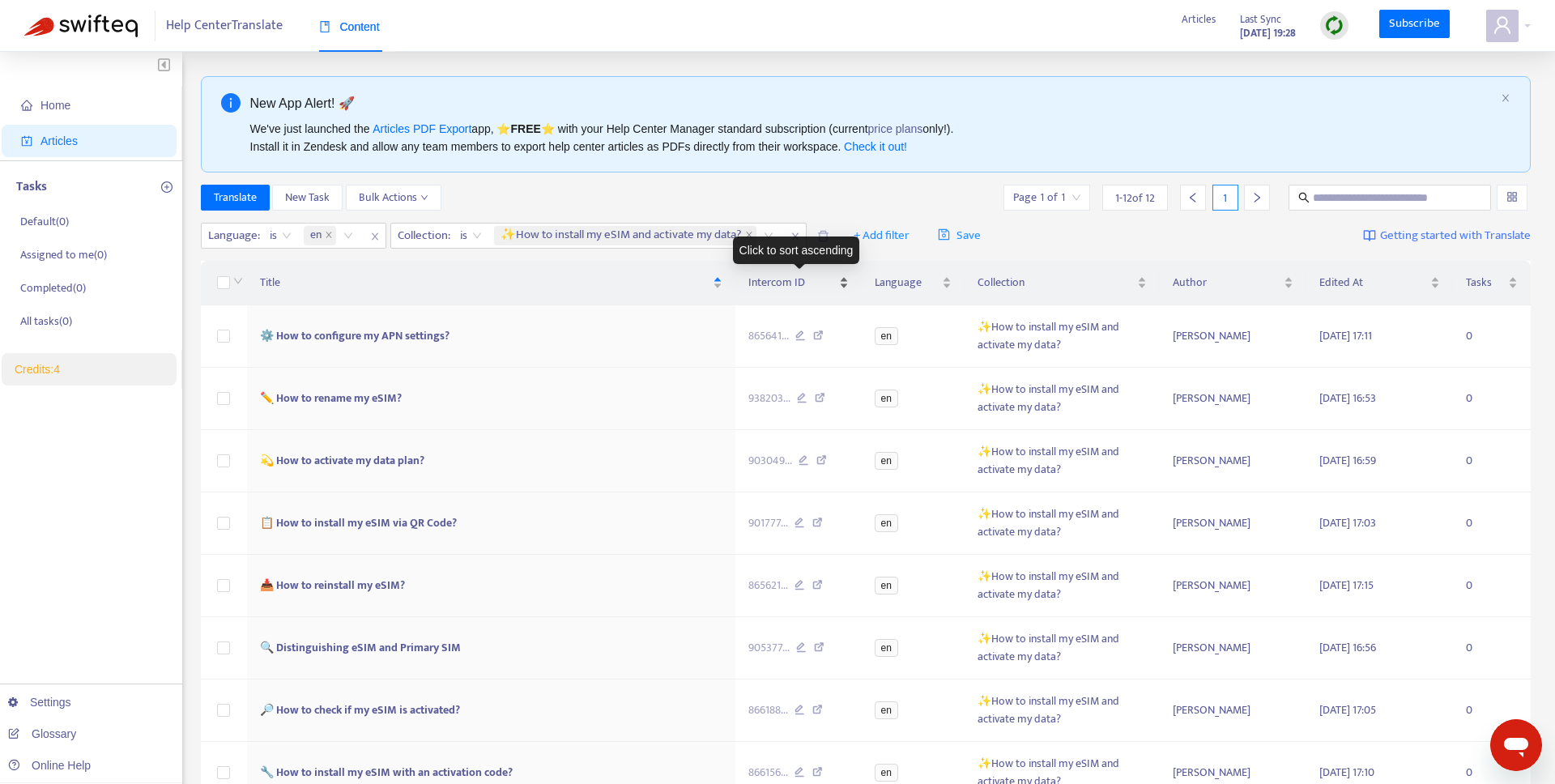
click at [846, 286] on div "Intercom ID" at bounding box center [798, 282] width 101 height 18
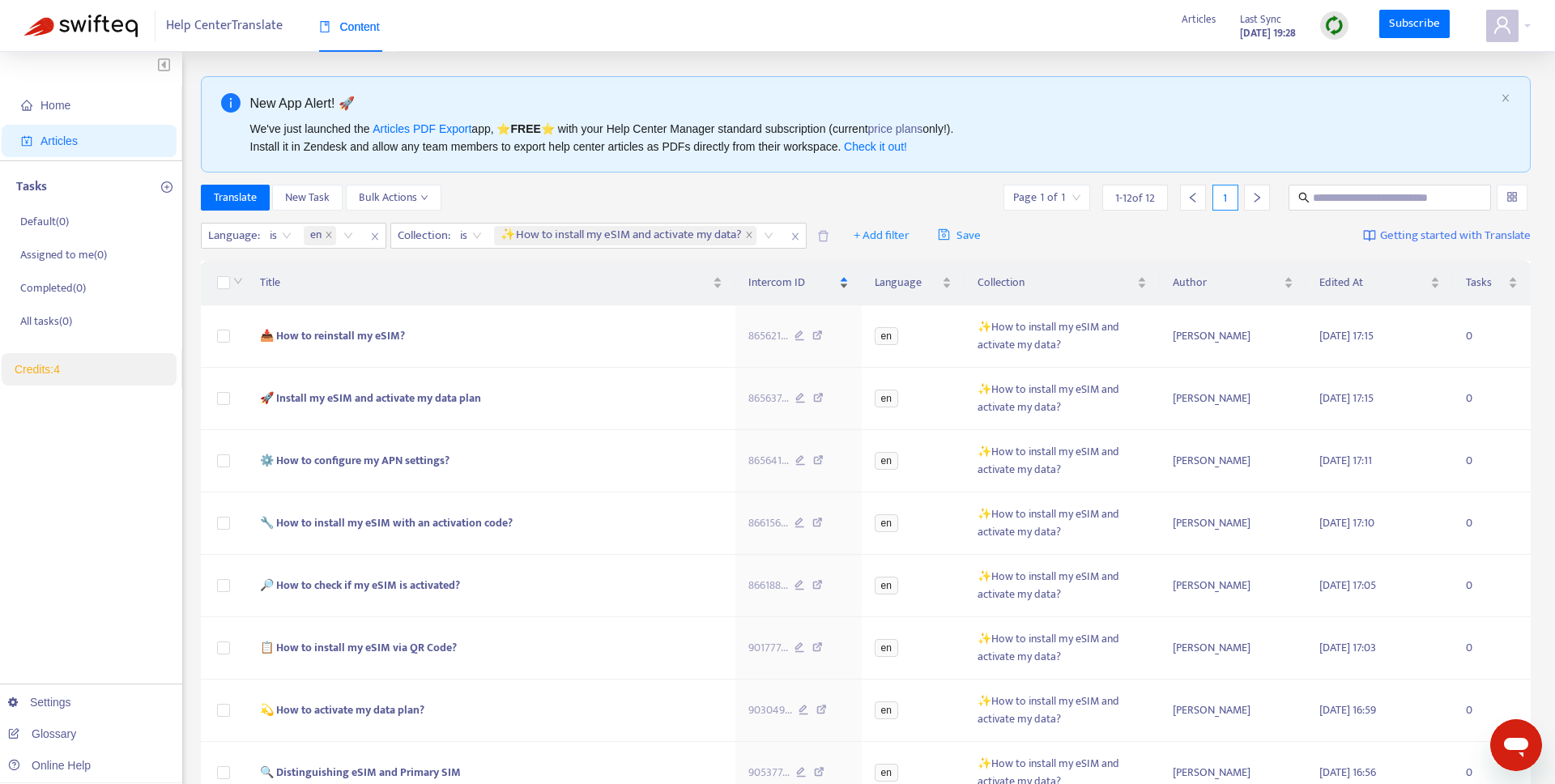
click at [845, 287] on div "Intercom ID" at bounding box center [798, 282] width 101 height 18
click at [846, 288] on div "Intercom ID" at bounding box center [798, 282] width 101 height 18
click at [839, 277] on div "Intercom ID" at bounding box center [798, 282] width 101 height 18
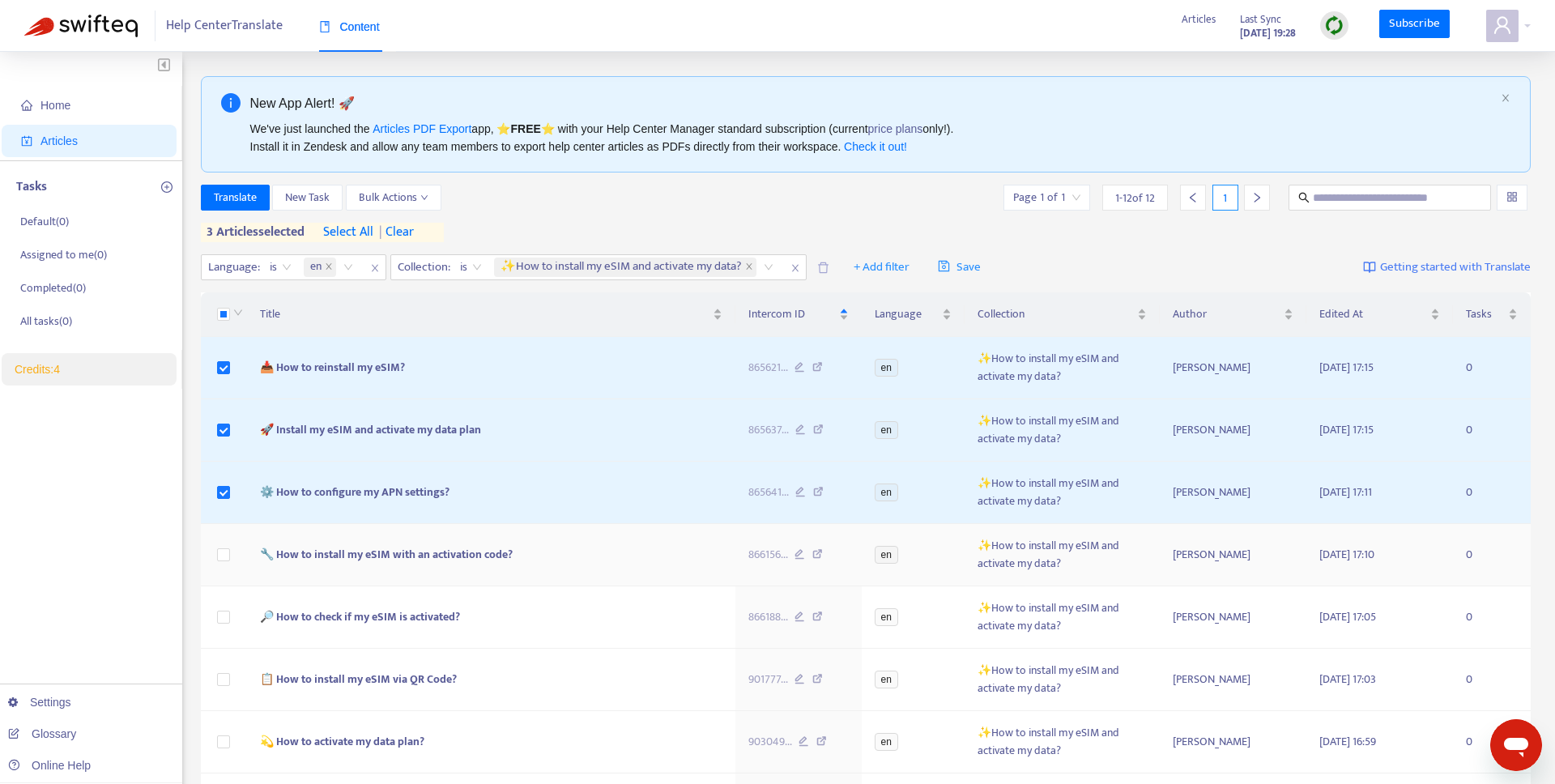
click at [219, 567] on td at bounding box center [224, 554] width 47 height 62
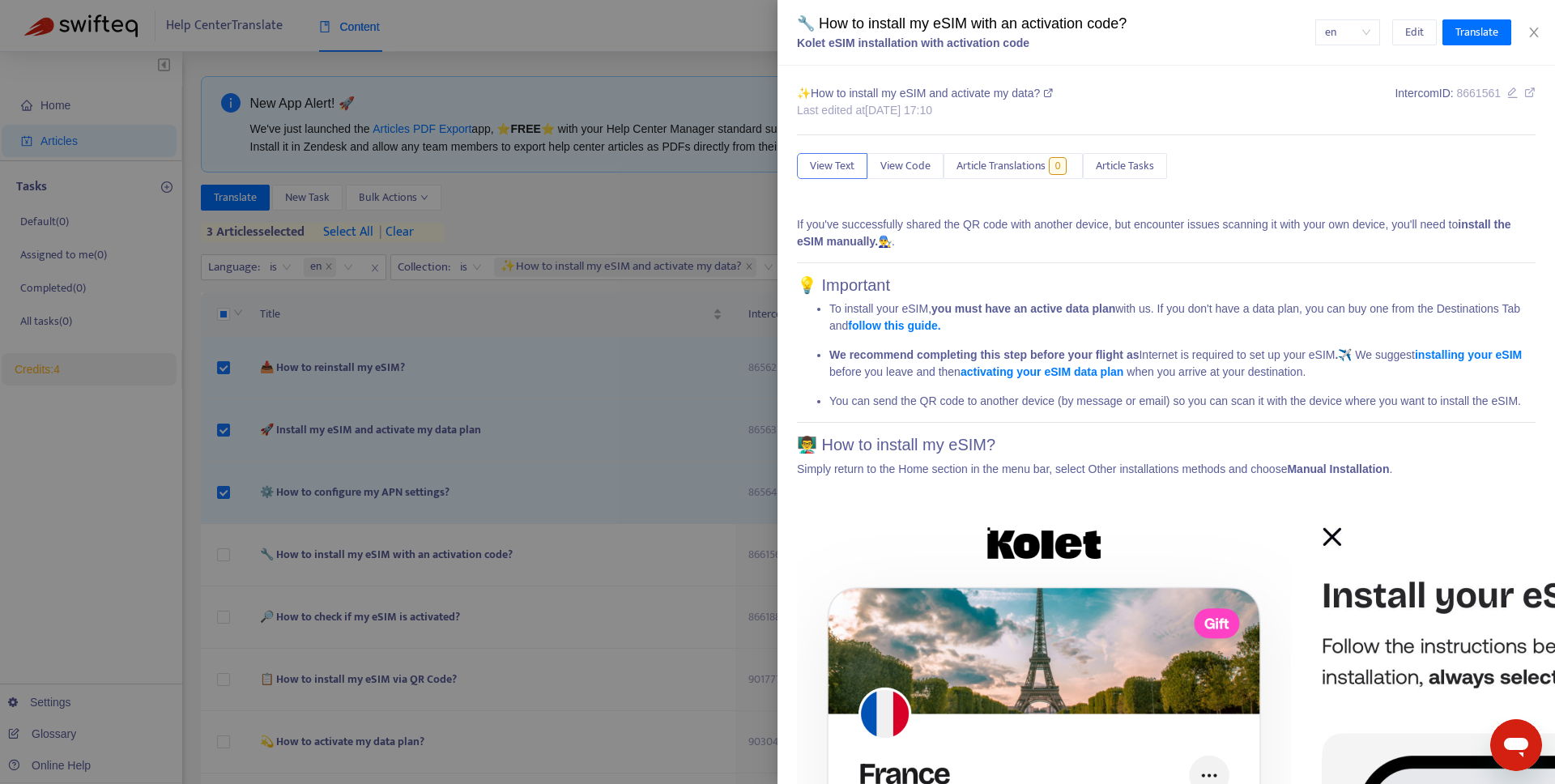
click at [228, 558] on div at bounding box center [777, 392] width 1555 height 784
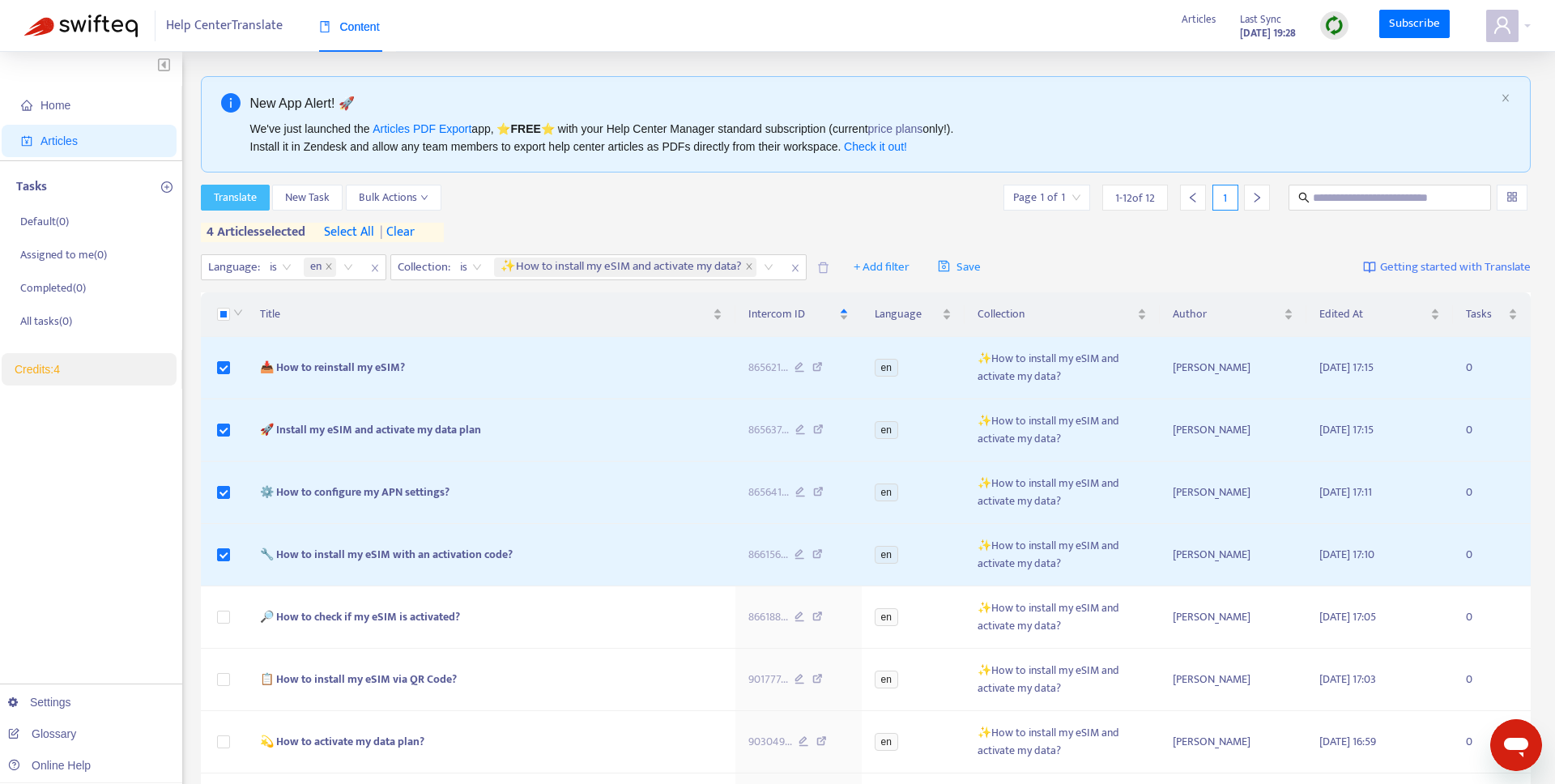
click at [251, 193] on span "Translate" at bounding box center [235, 197] width 43 height 18
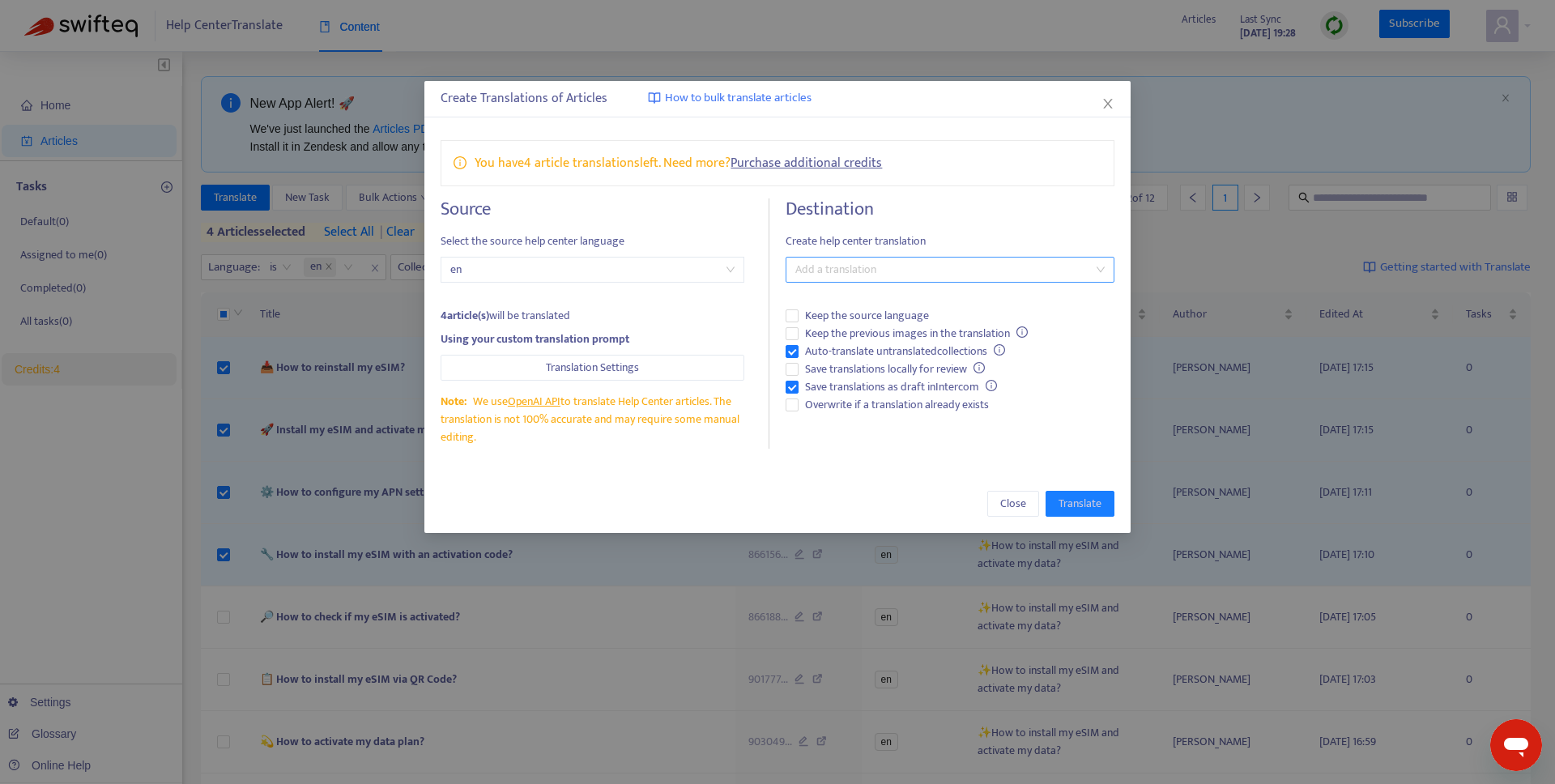
click at [814, 267] on div at bounding box center [942, 269] width 303 height 20
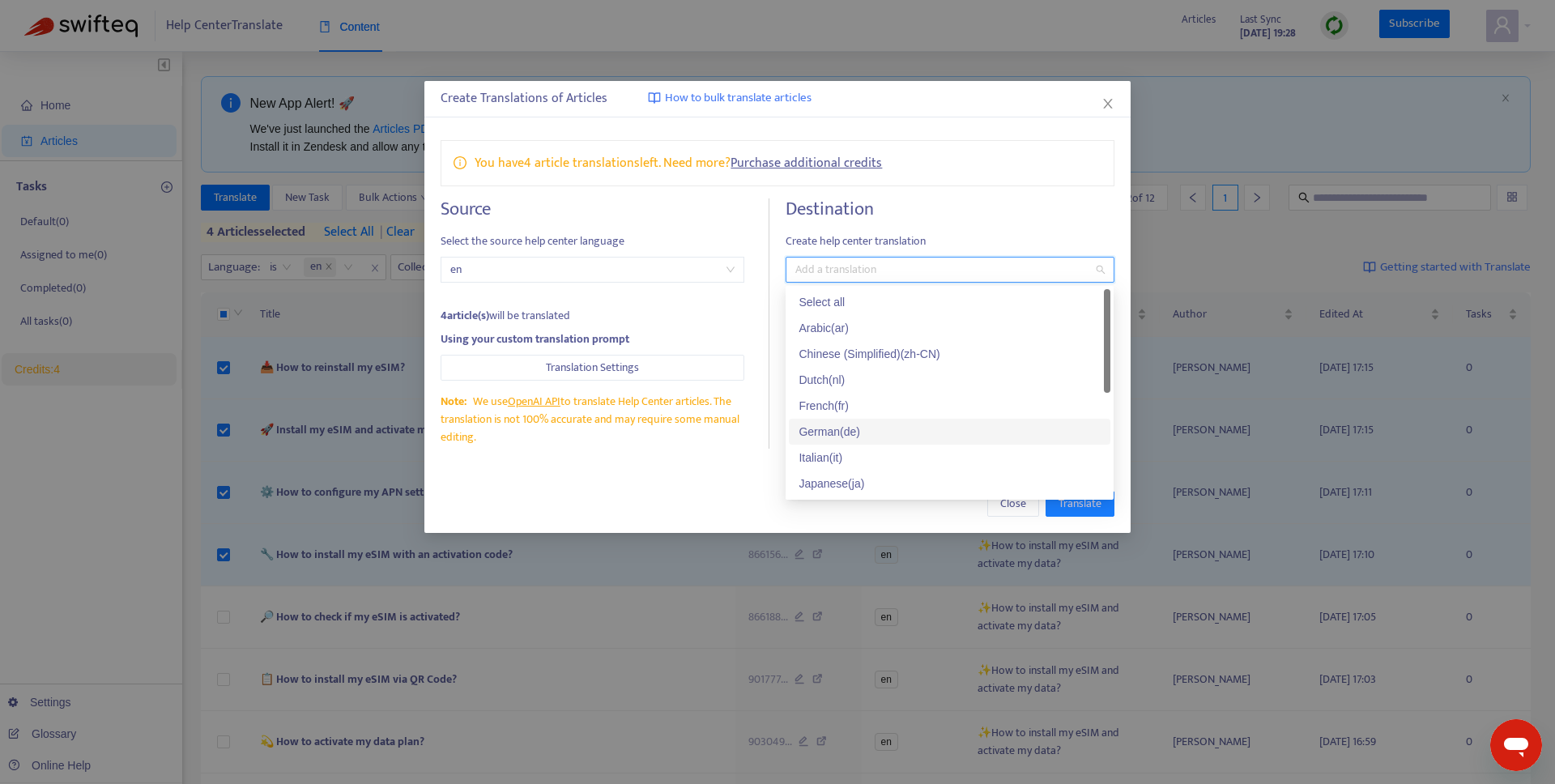
click at [849, 424] on div "German ( de )" at bounding box center [949, 431] width 302 height 18
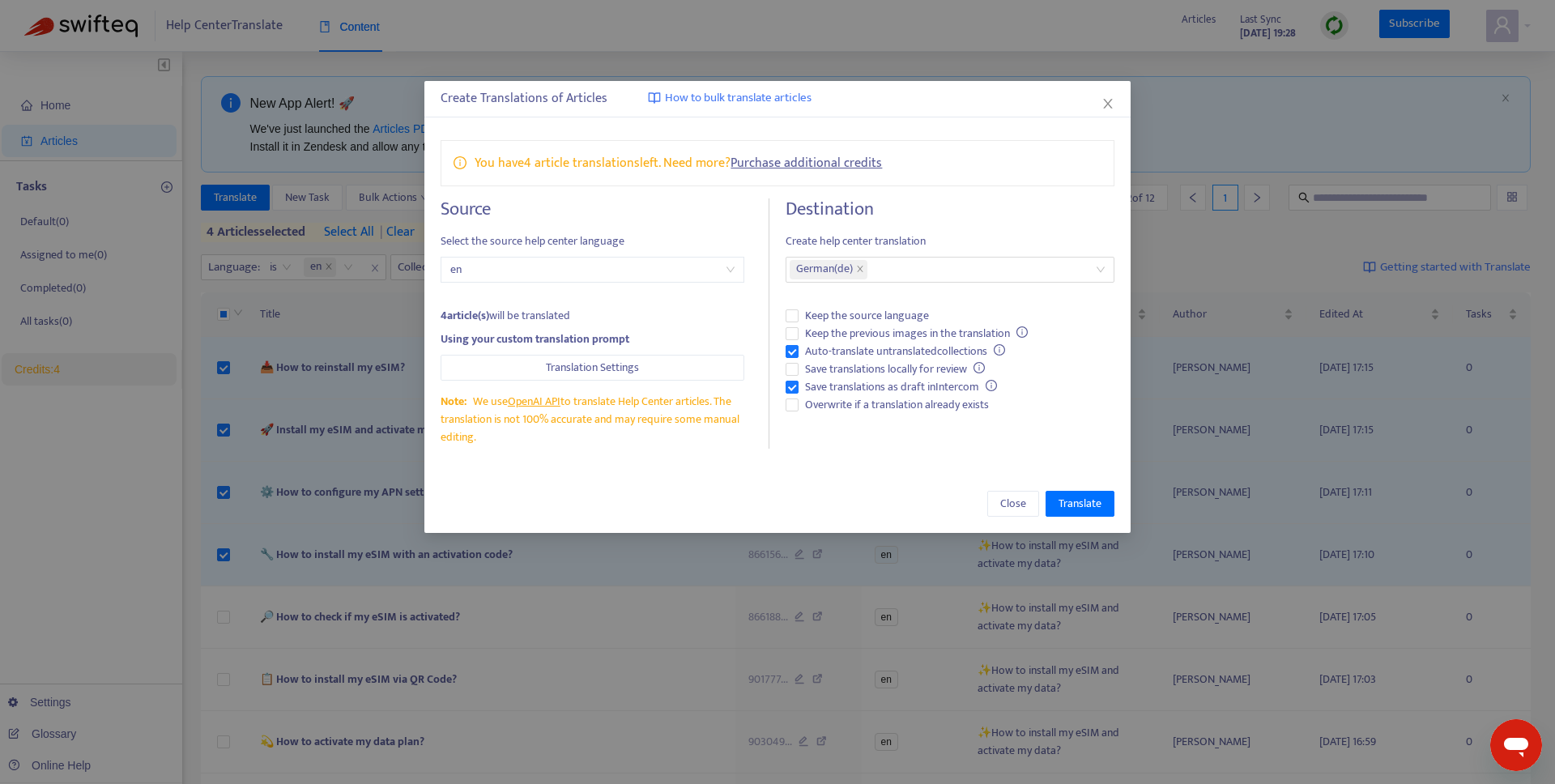
click at [747, 352] on div "Source Select the source help center language en 4 article(s) will be translate…" at bounding box center [604, 323] width 328 height 250
click at [865, 387] on span "Save translations as draft in Intercom" at bounding box center [901, 386] width 205 height 18
click at [837, 342] on span "Auto-translate untranslated collections" at bounding box center [905, 351] width 213 height 18
click at [830, 405] on span "Overwrite if a translation already exists" at bounding box center [897, 405] width 197 height 18
click at [1097, 503] on span "Translate" at bounding box center [1080, 503] width 43 height 18
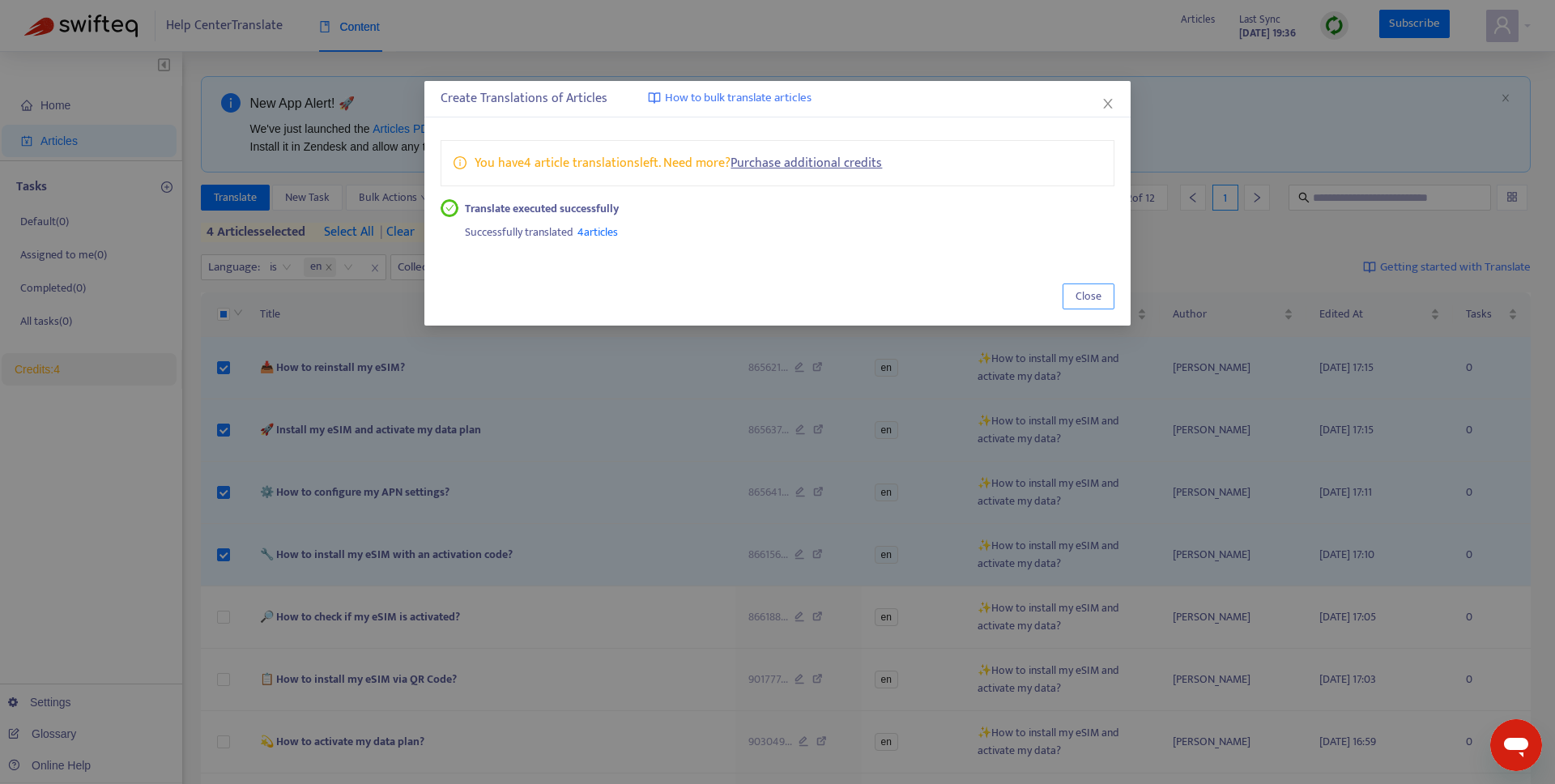
click at [1068, 290] on button "Close" at bounding box center [1089, 297] width 52 height 26
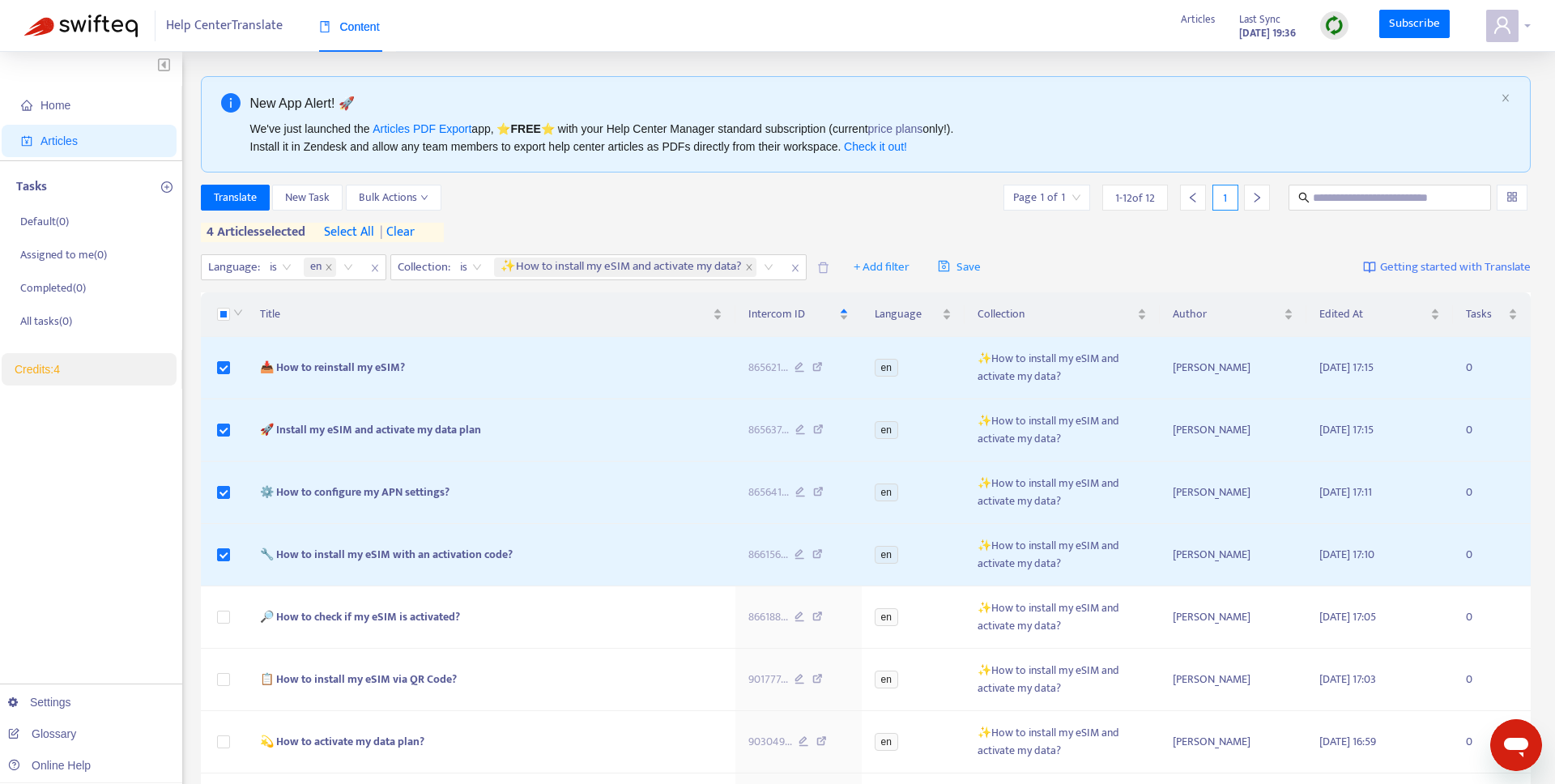
click at [1504, 33] on icon "user" at bounding box center [1502, 25] width 20 height 20
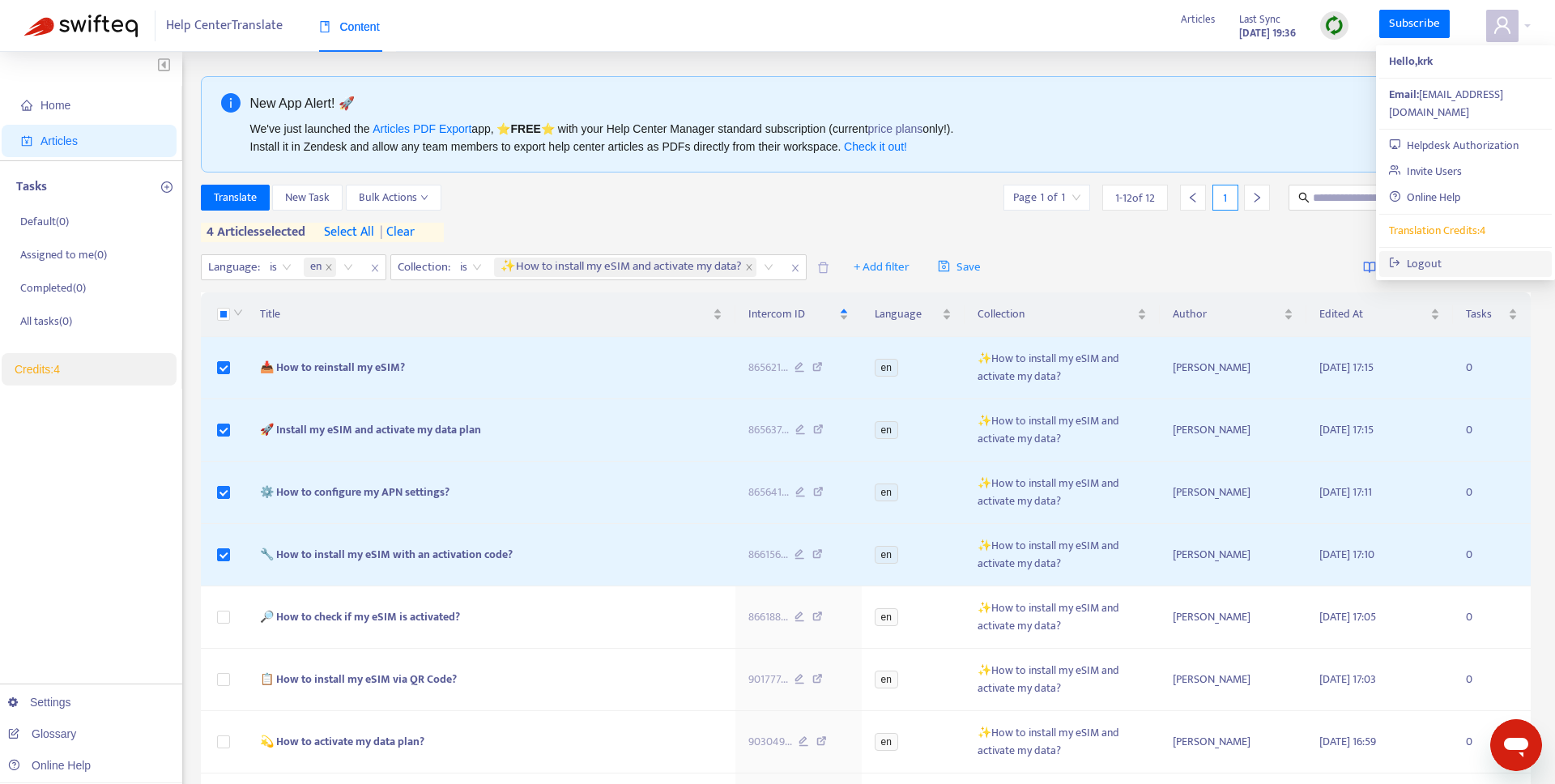
click at [1417, 254] on link "Logout" at bounding box center [1415, 263] width 53 height 19
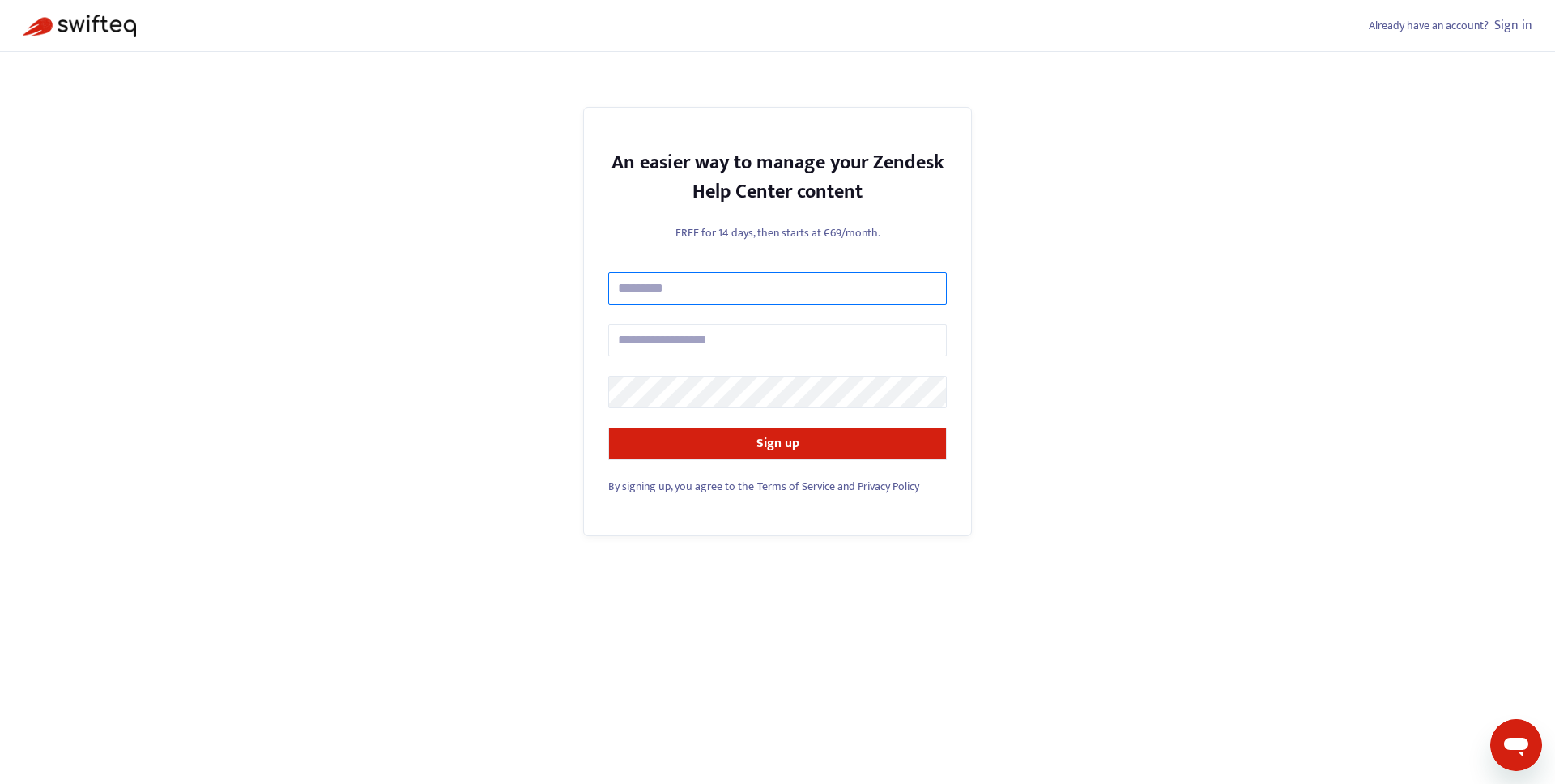
click at [733, 294] on input "text" at bounding box center [778, 287] width 339 height 33
click at [693, 282] on input "**" at bounding box center [778, 287] width 339 height 33
type input "*"
type input "****"
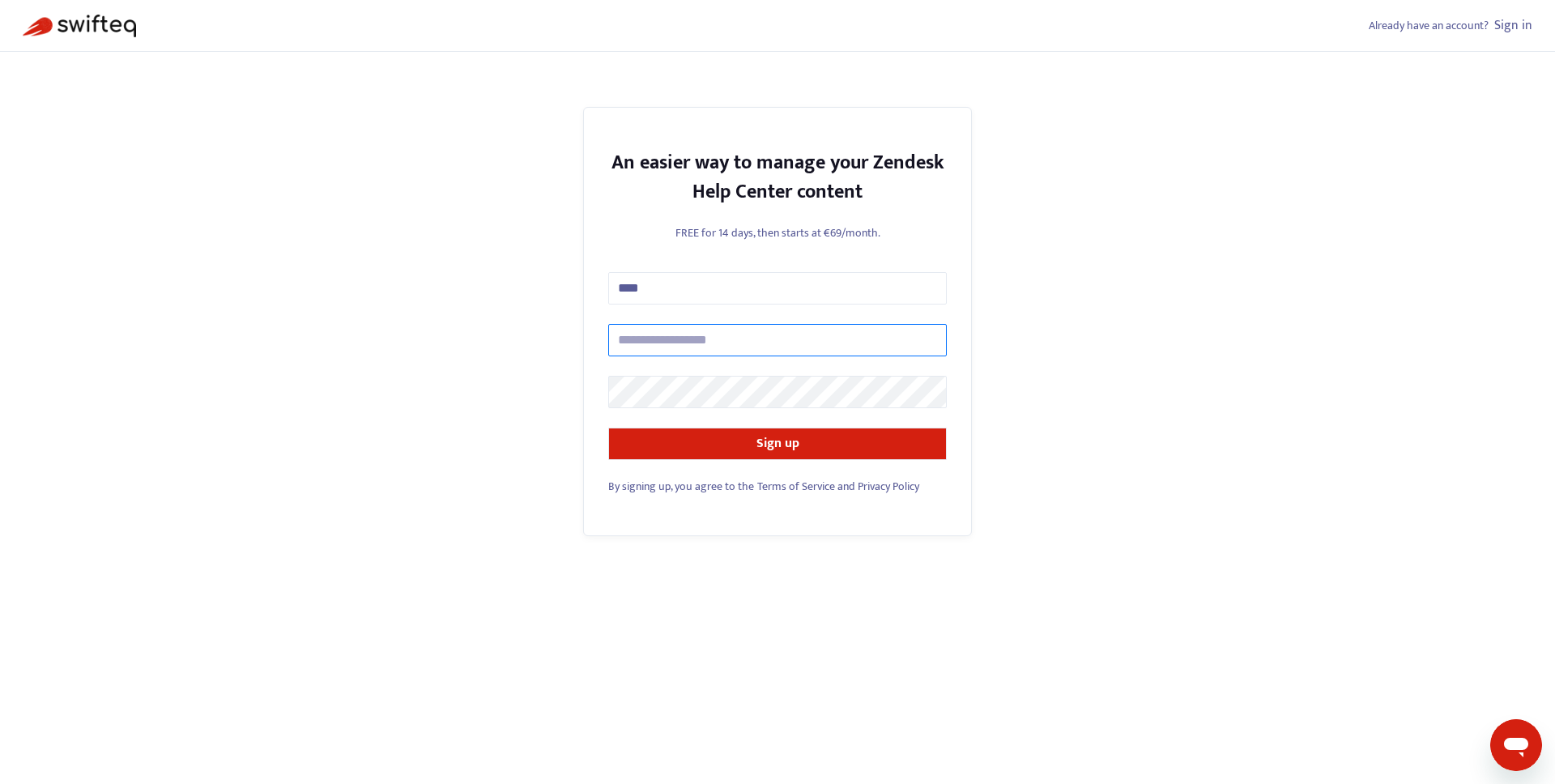
click at [664, 336] on input "text" at bounding box center [778, 339] width 339 height 33
type input "**********"
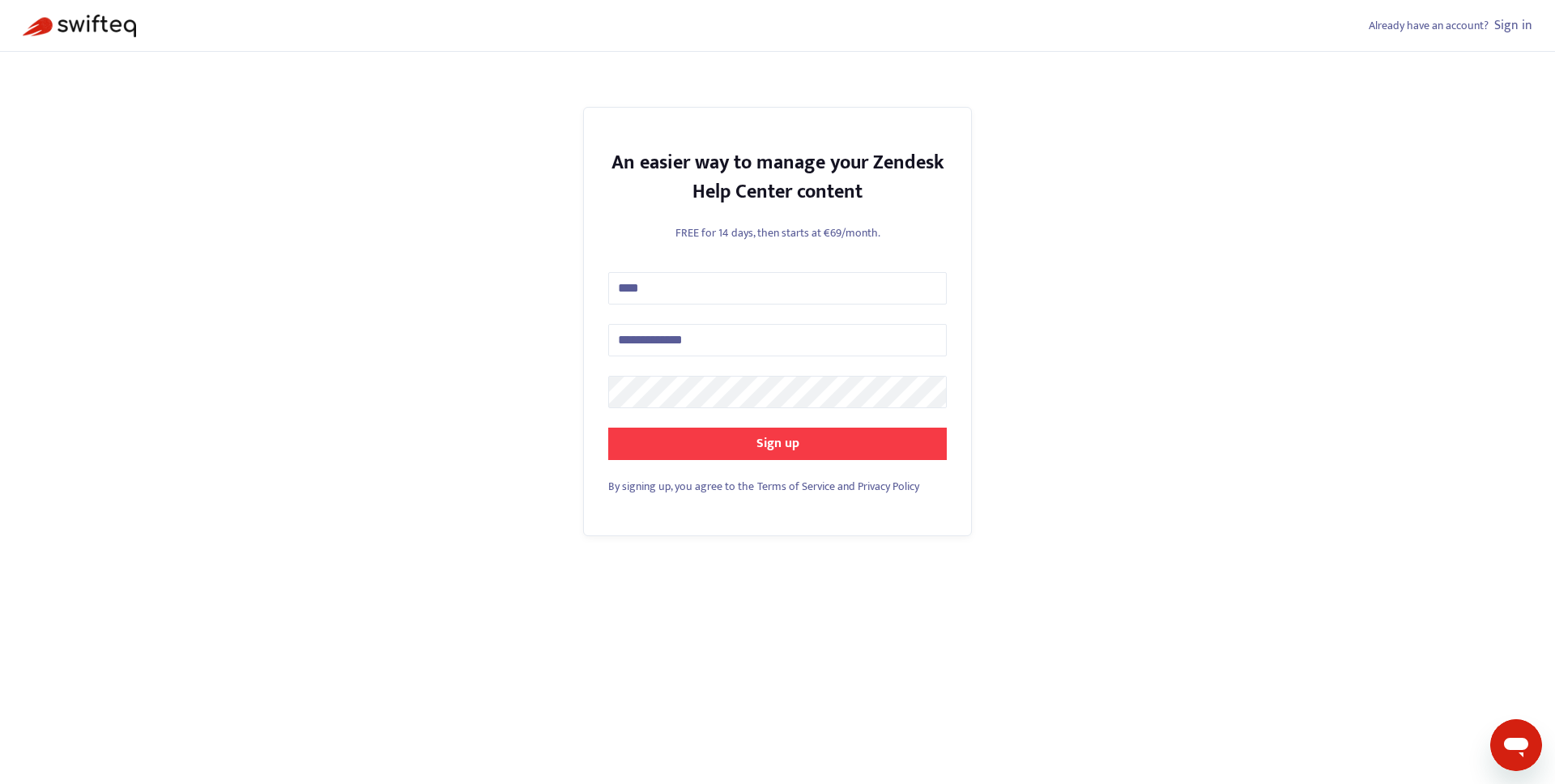
click at [681, 448] on button "Sign up" at bounding box center [778, 444] width 339 height 33
